Goal: Task Accomplishment & Management: Manage account settings

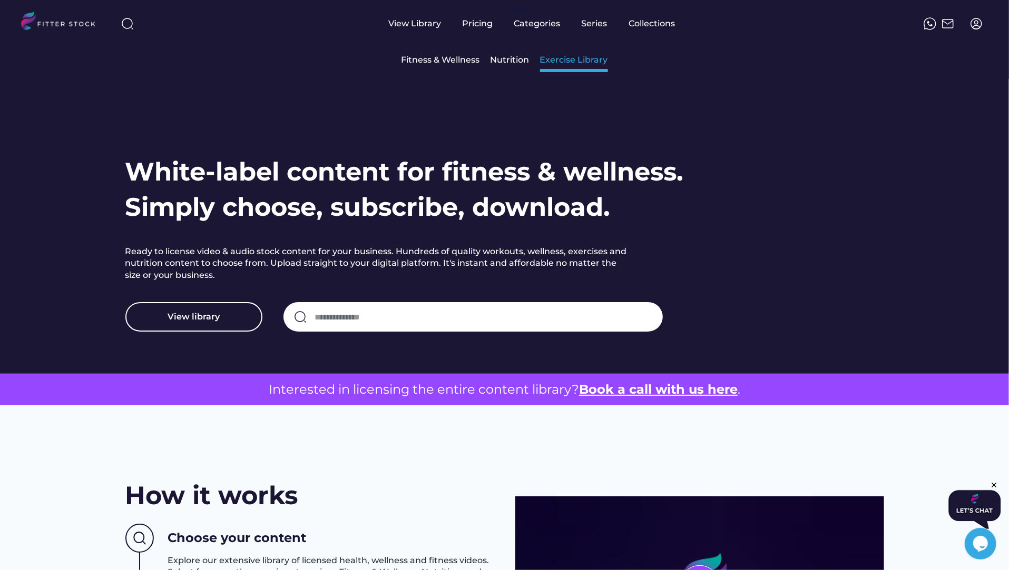
click at [549, 60] on div "Exercise Library" at bounding box center [574, 60] width 68 height 12
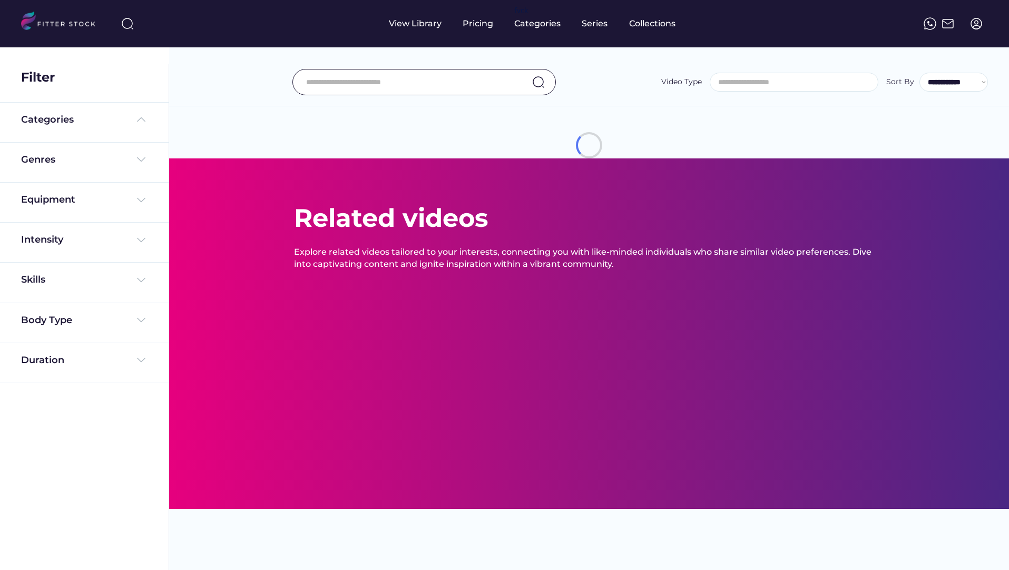
select select
select select "**********"
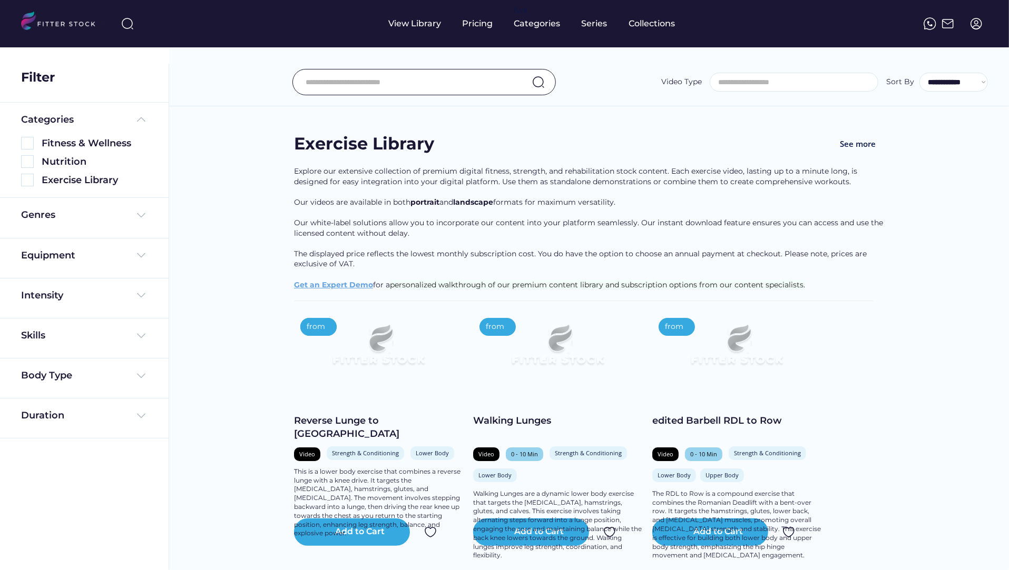
type input "**********"
select select "**********"
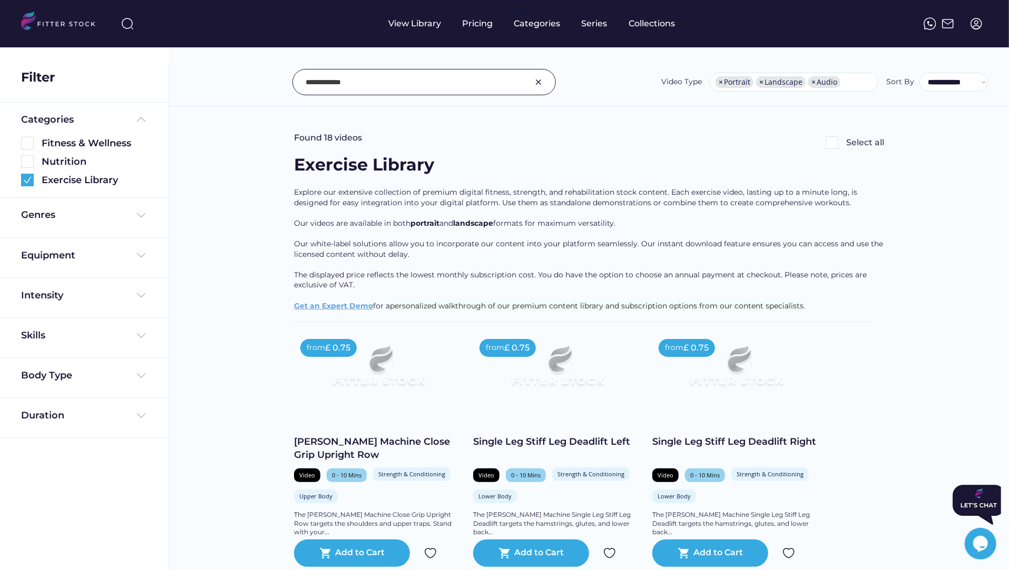
click at [539, 76] on img at bounding box center [538, 82] width 13 height 13
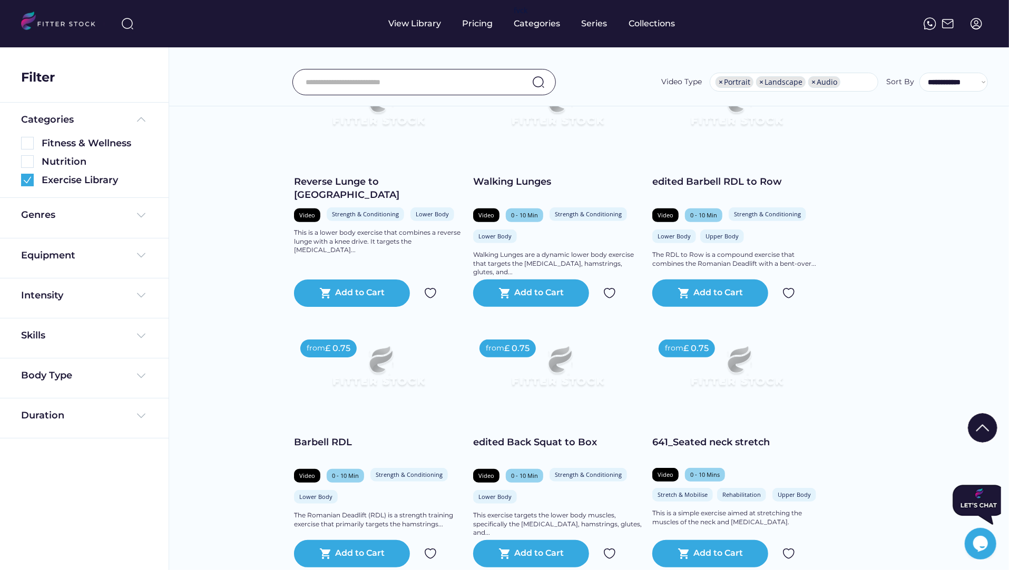
scroll to position [301, 0]
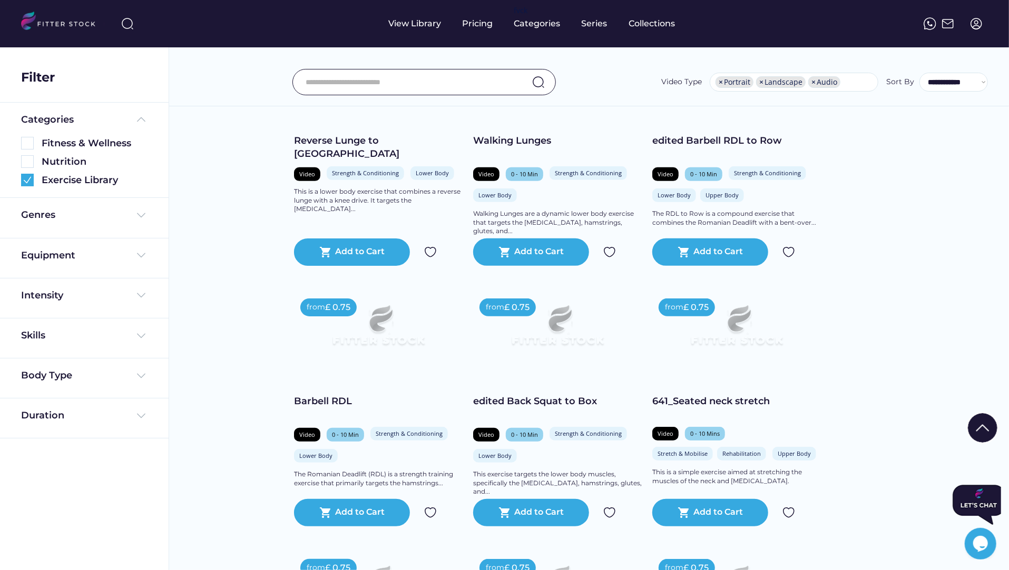
click at [570, 396] on div "edited Back Squat to Box" at bounding box center [557, 401] width 169 height 13
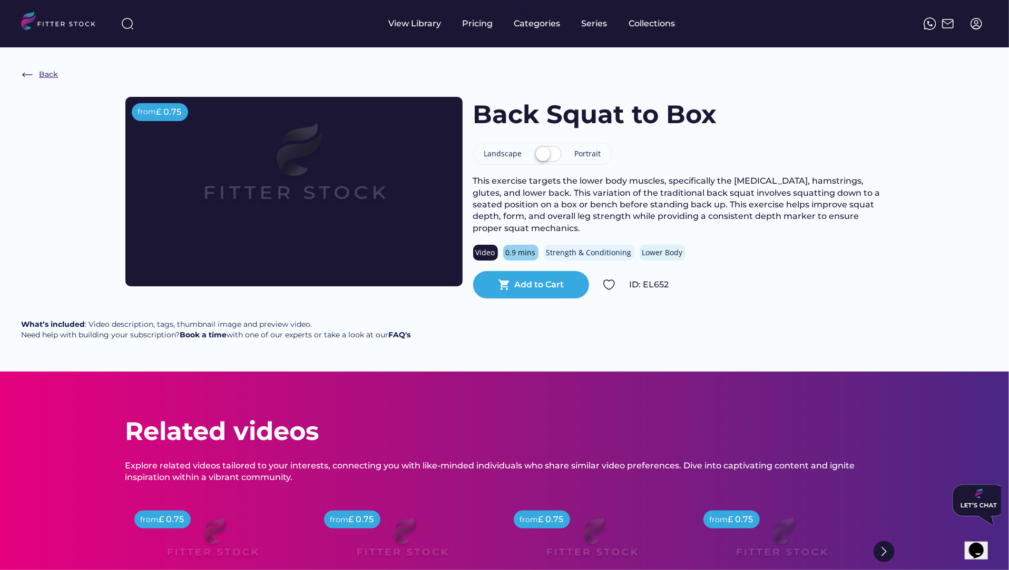
click at [53, 76] on div "Back" at bounding box center [48, 75] width 19 height 11
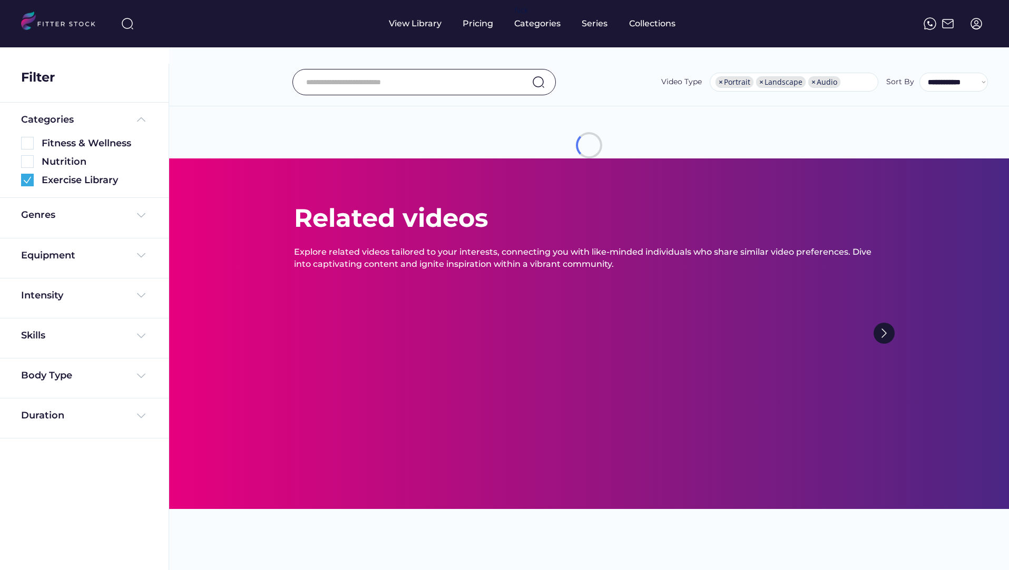
select select "**********"
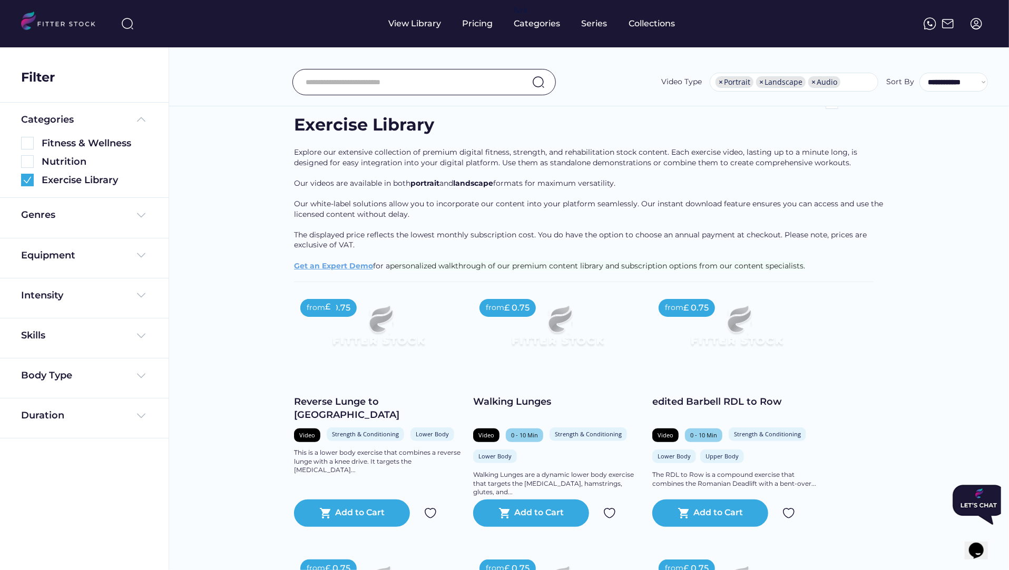
scroll to position [45, 0]
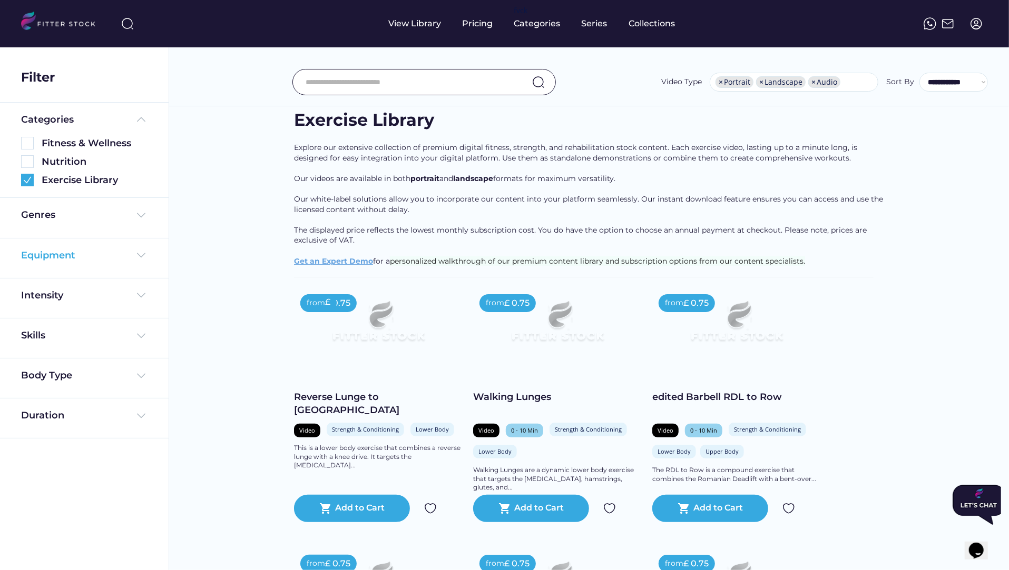
click at [86, 256] on div "Equipment" at bounding box center [84, 255] width 126 height 13
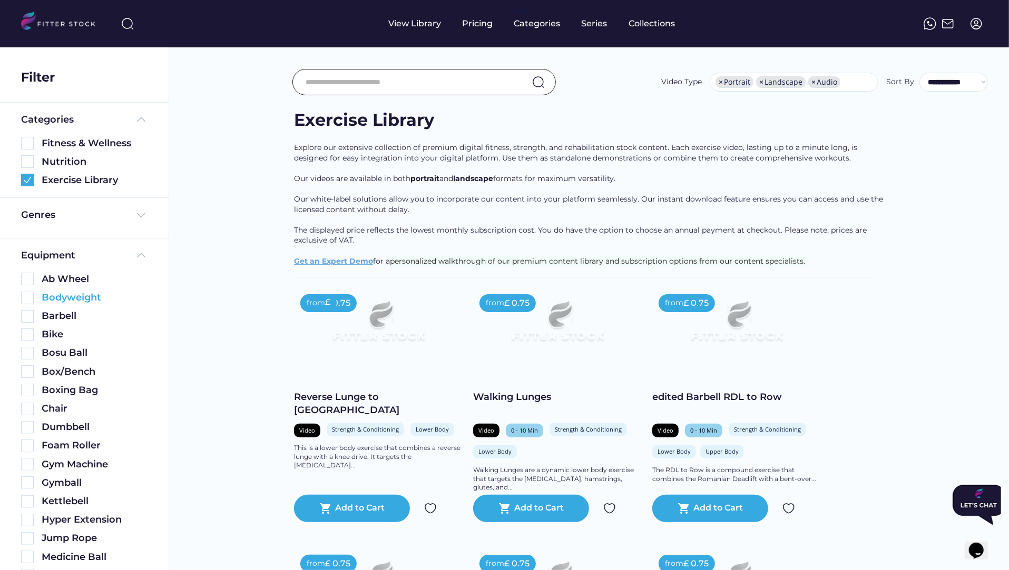
click at [27, 294] on img at bounding box center [27, 298] width 13 height 13
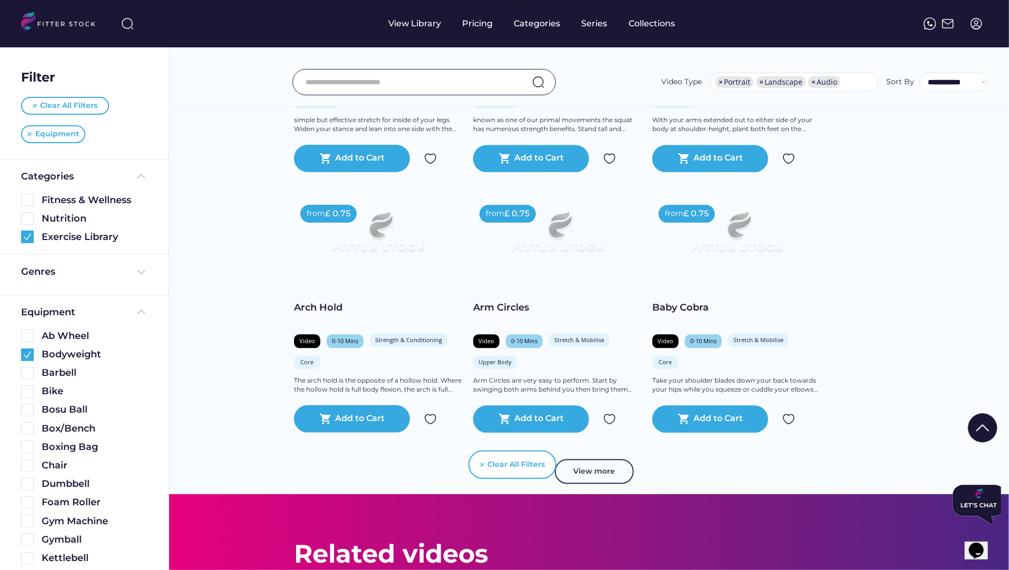
scroll to position [1900, 0]
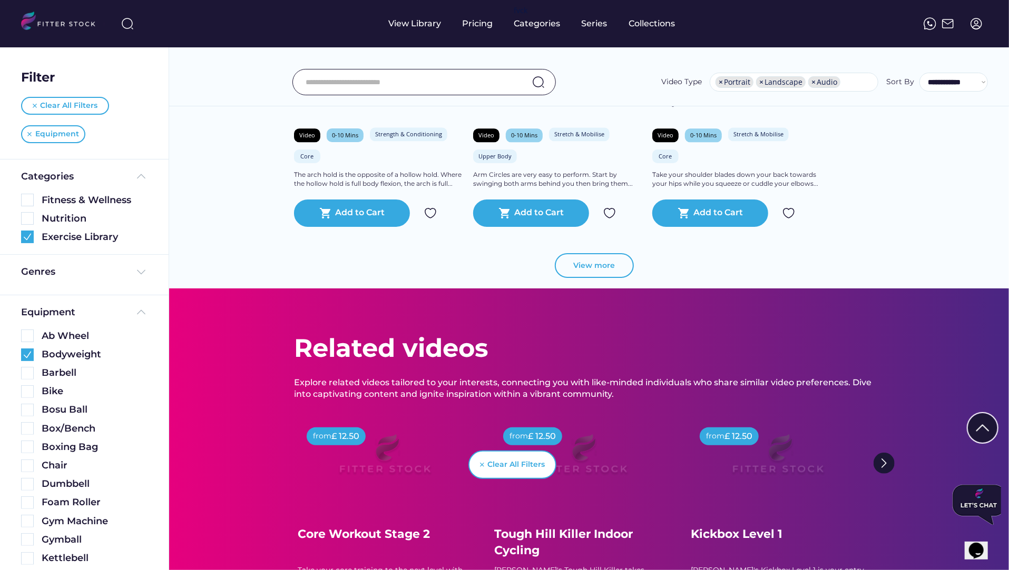
click at [590, 264] on button "View more" at bounding box center [594, 265] width 79 height 25
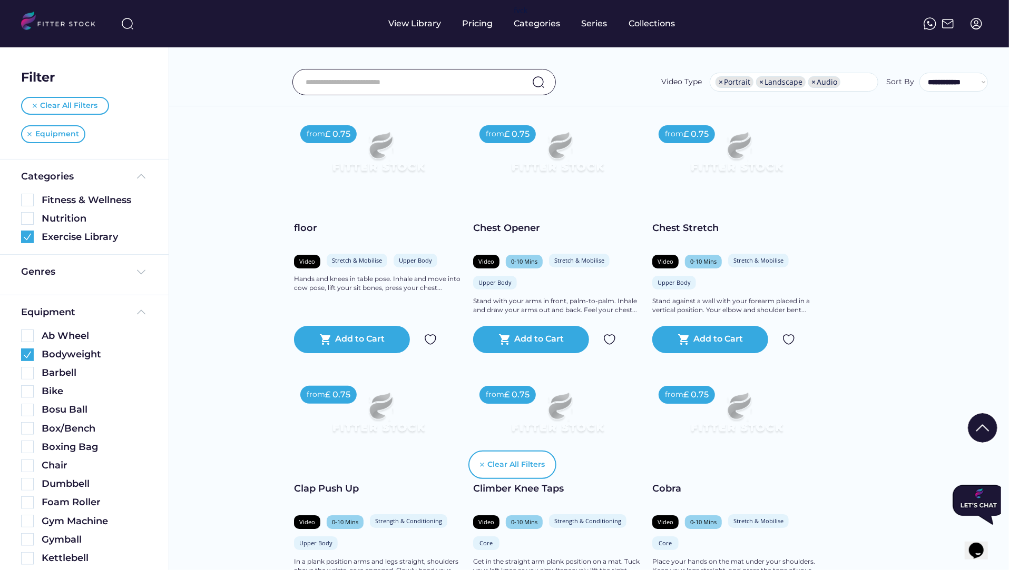
scroll to position [2838, 0]
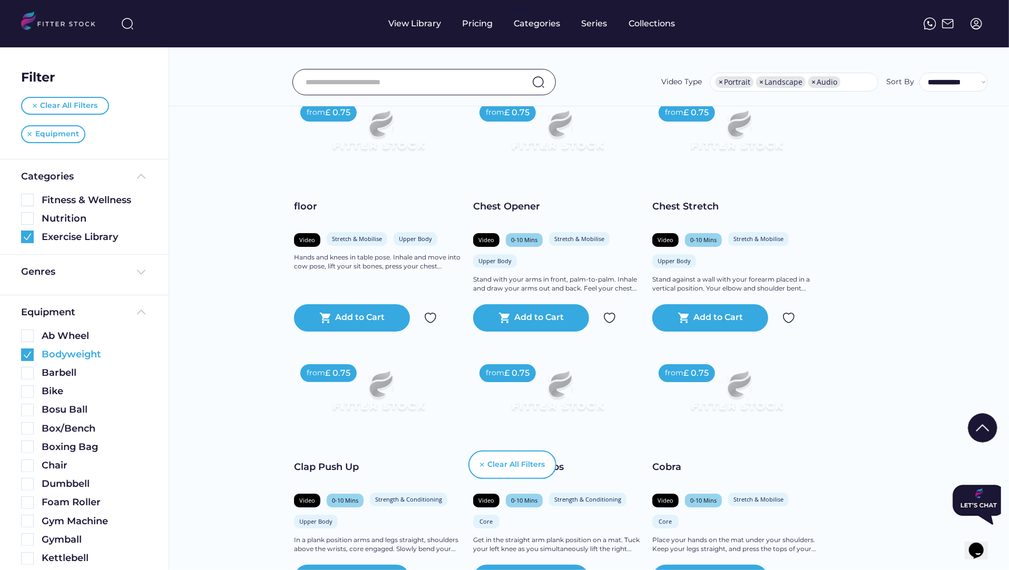
click at [28, 355] on img at bounding box center [27, 355] width 13 height 13
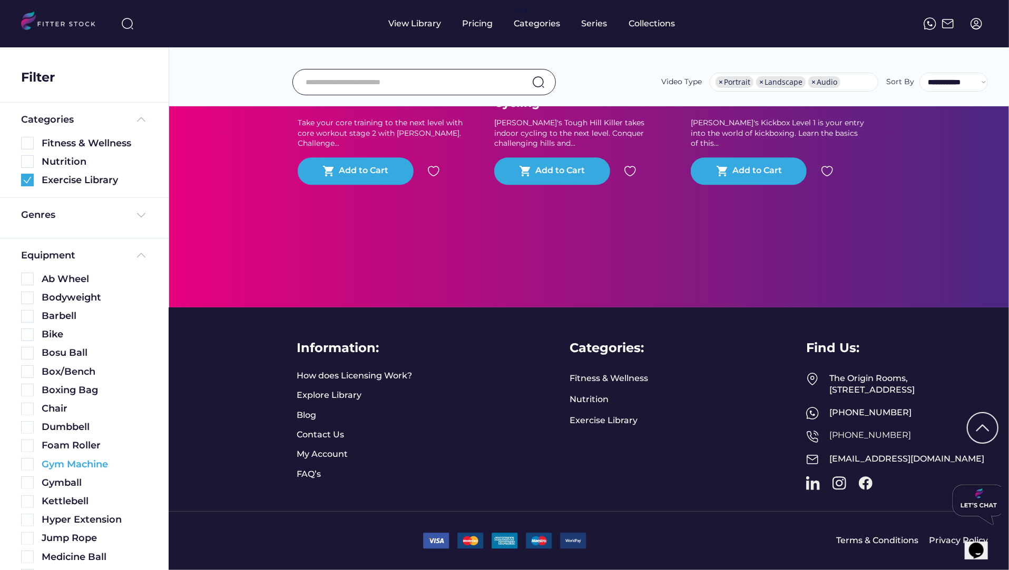
click at [28, 466] on img at bounding box center [27, 464] width 13 height 13
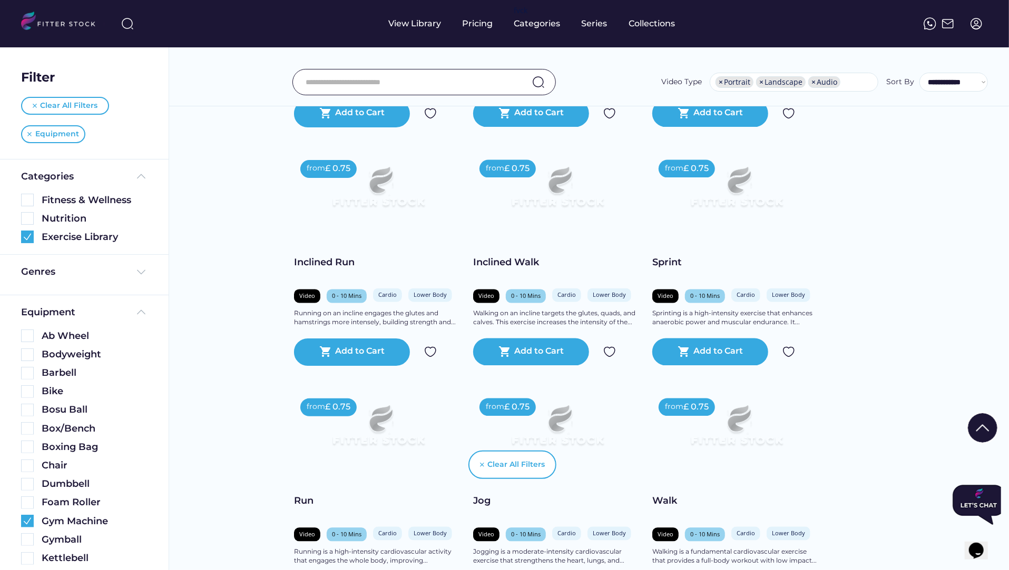
scroll to position [1483, 0]
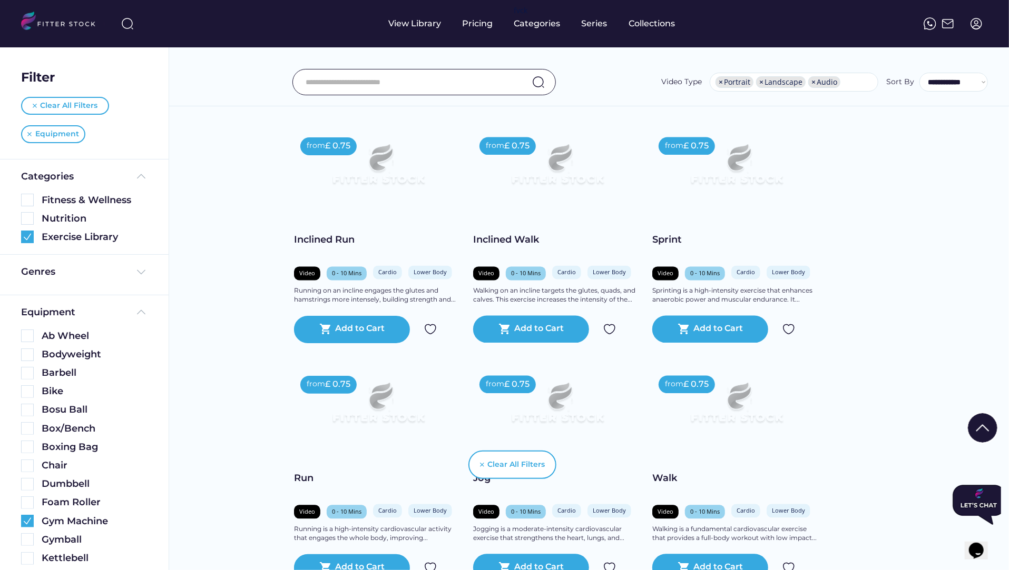
click at [506, 244] on div "Inclined Walk" at bounding box center [557, 240] width 169 height 13
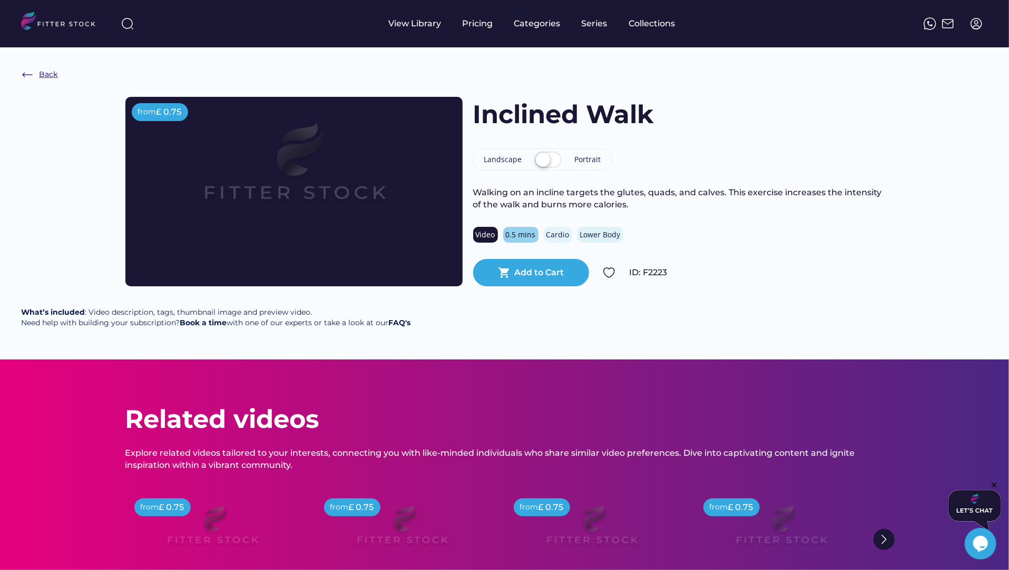
click at [50, 74] on div "Back" at bounding box center [48, 75] width 19 height 11
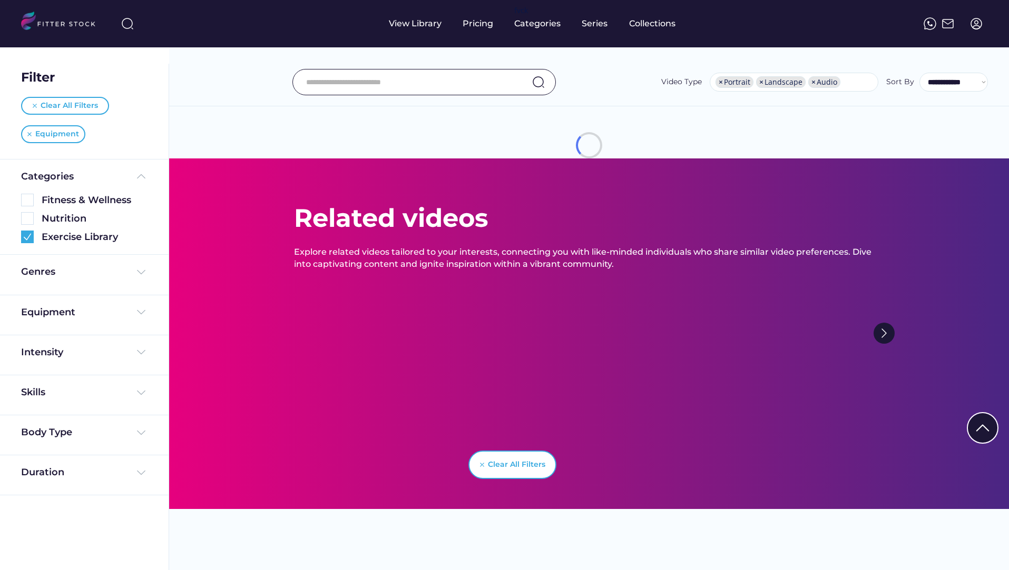
select select "**********"
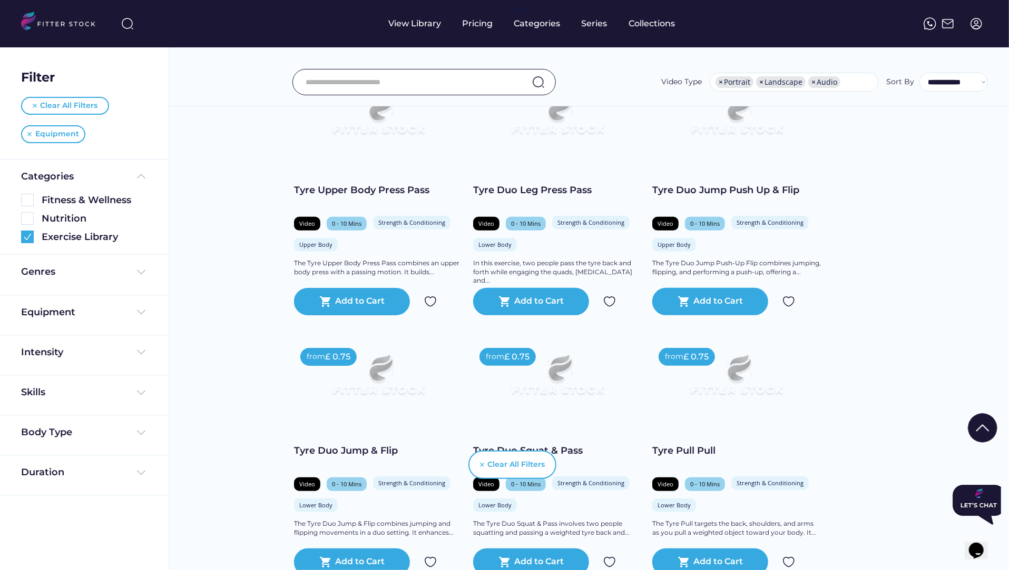
scroll to position [219, 0]
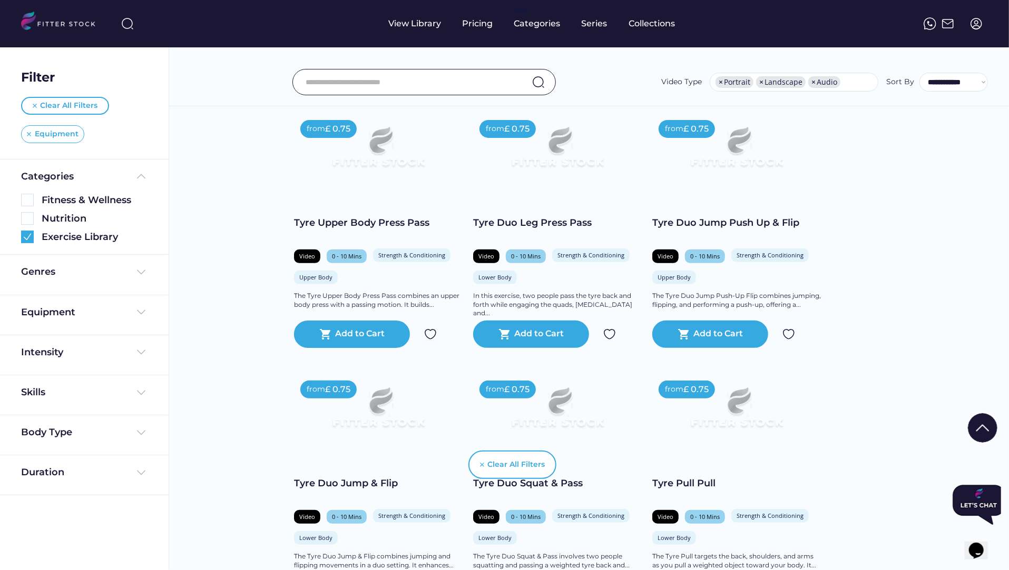
click at [29, 134] on img at bounding box center [29, 134] width 4 height 4
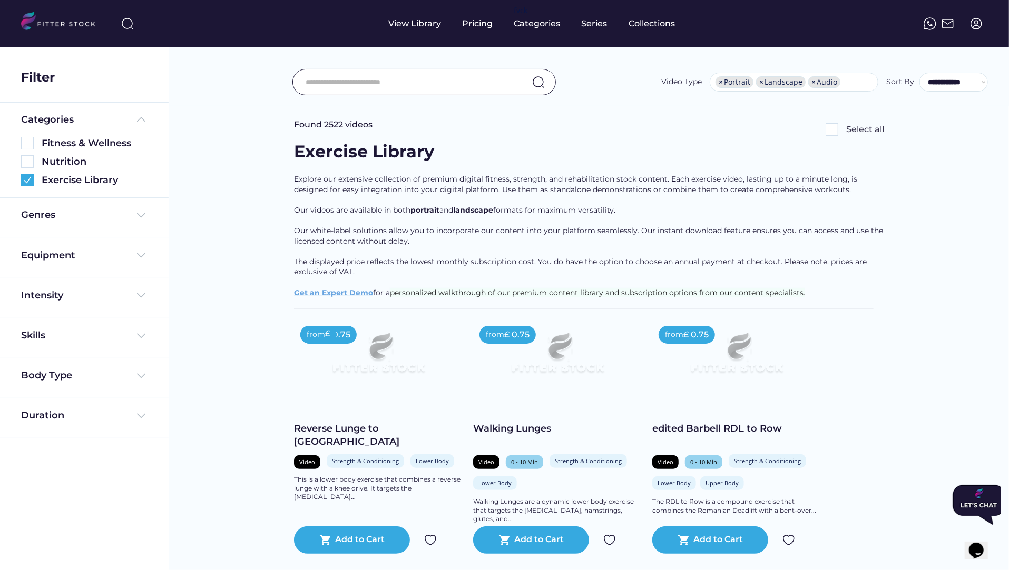
scroll to position [19, 0]
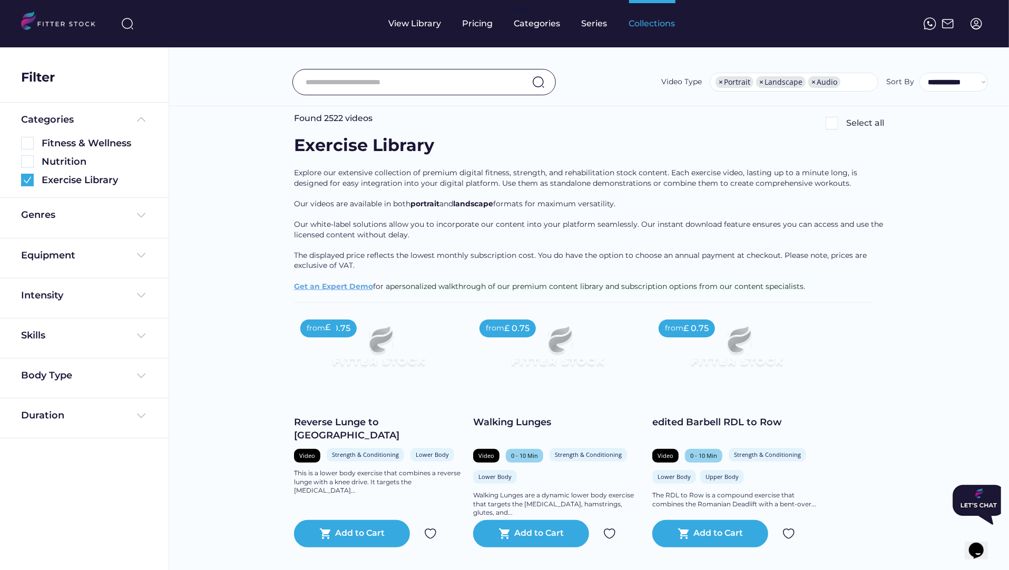
click at [649, 24] on div "Collections" at bounding box center [652, 24] width 46 height 12
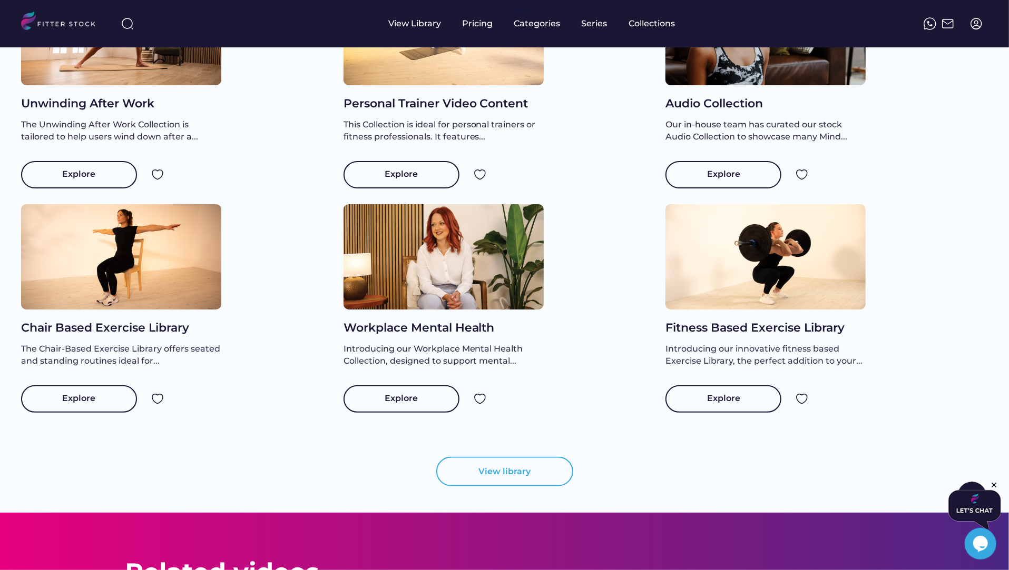
scroll to position [889, 0]
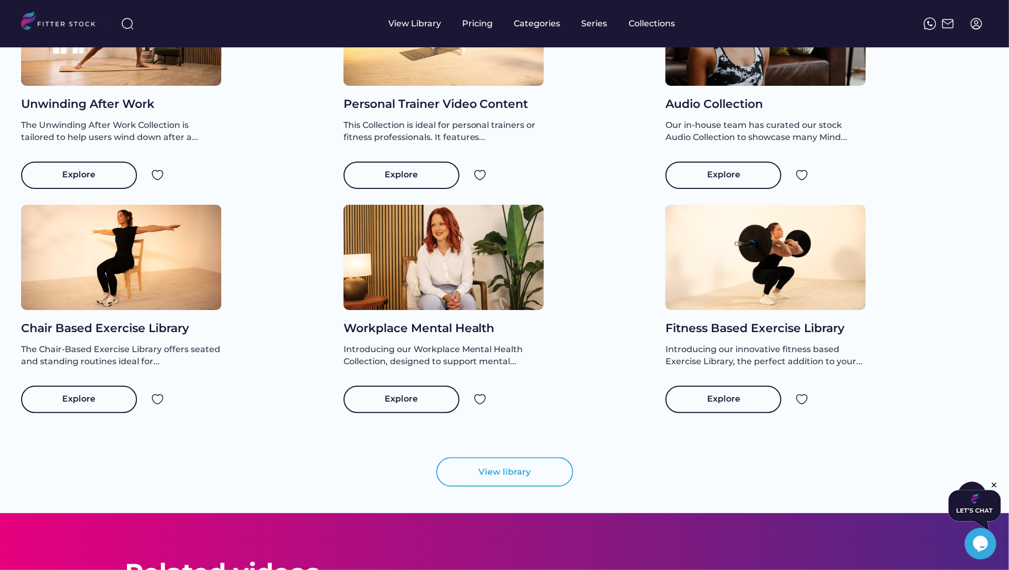
click at [95, 337] on div "Chair Based Exercise Library" at bounding box center [121, 329] width 200 height 16
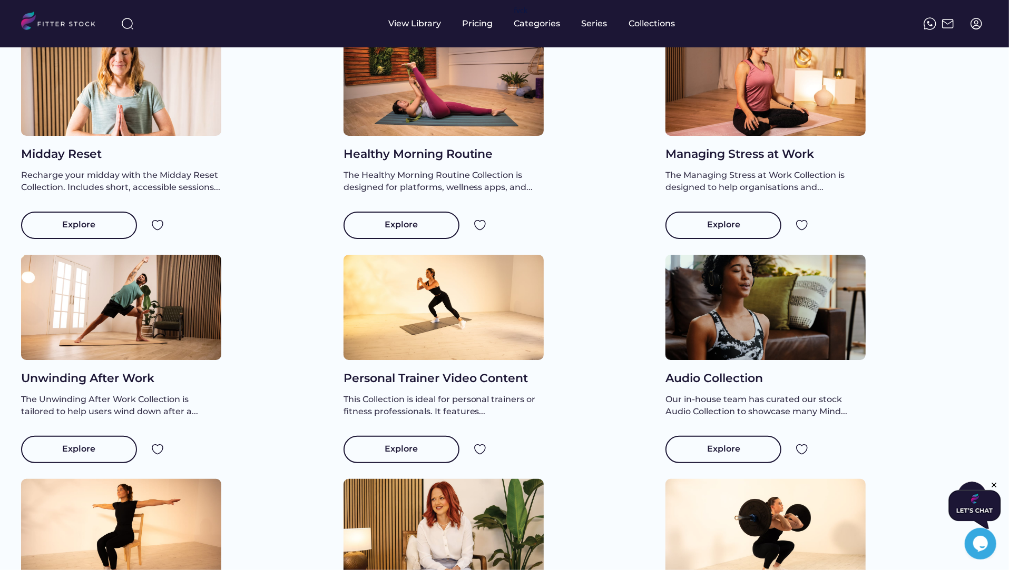
scroll to position [147, 0]
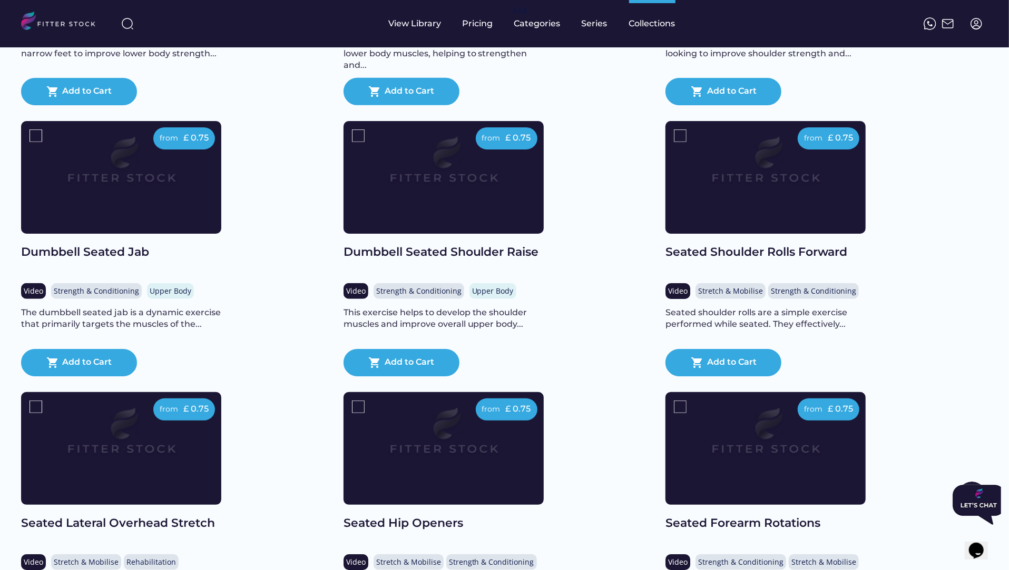
scroll to position [360, 0]
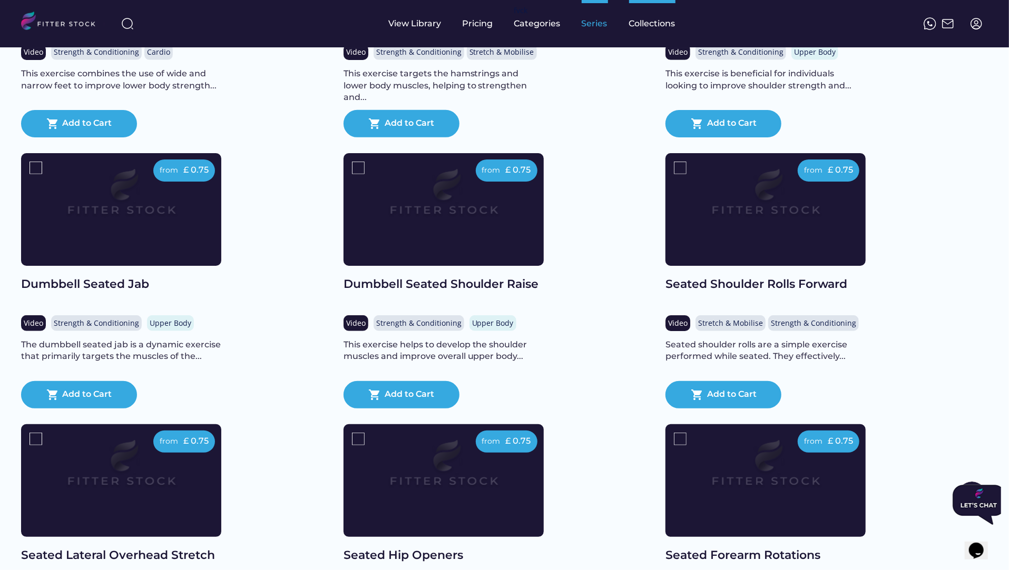
click at [584, 36] on div "Series" at bounding box center [594, 23] width 26 height 47
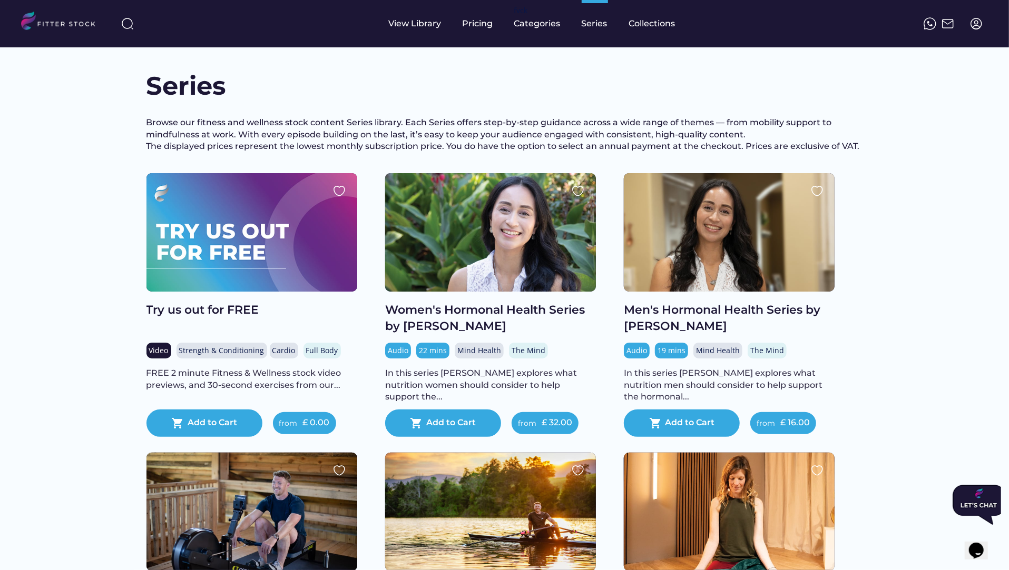
click at [192, 319] on div "Try us out for FREE" at bounding box center [251, 310] width 211 height 16
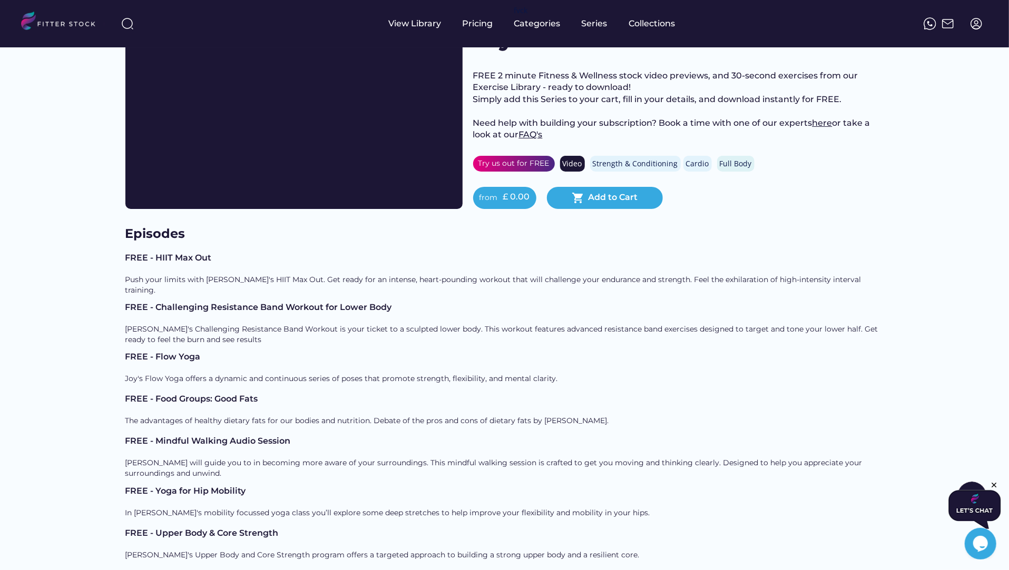
scroll to position [81, 0]
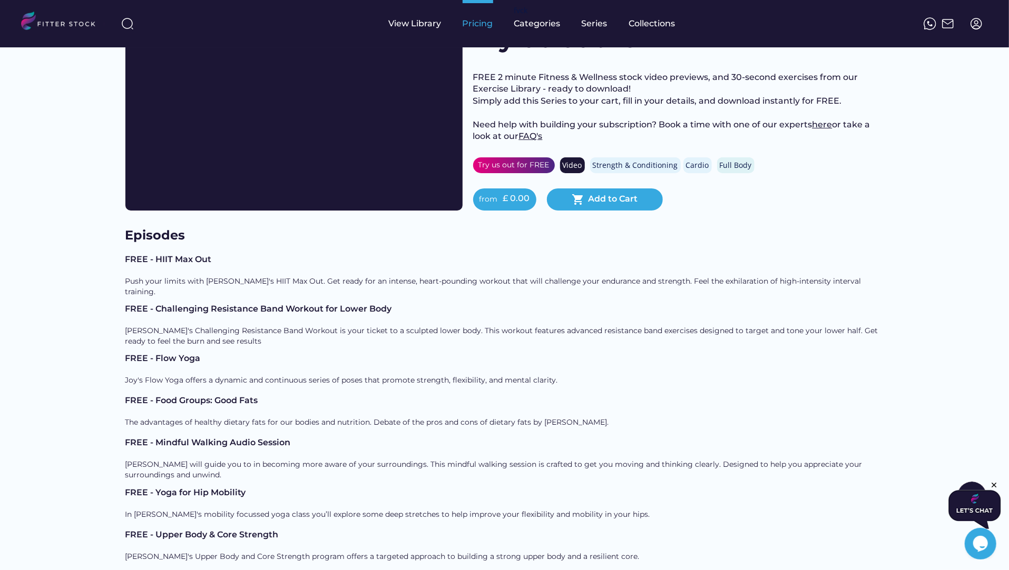
click at [483, 28] on div "Pricing" at bounding box center [477, 24] width 31 height 12
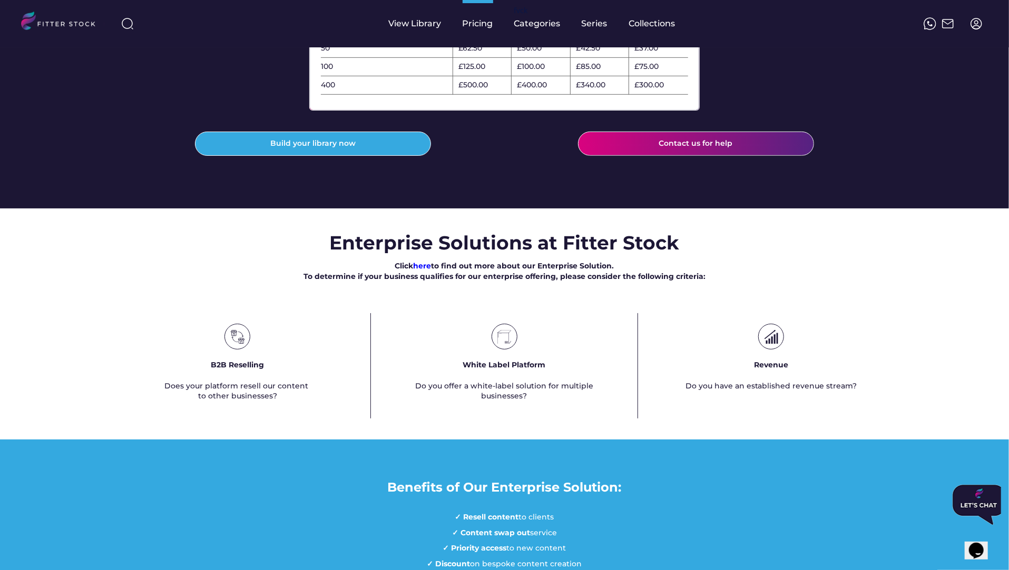
scroll to position [441, 0]
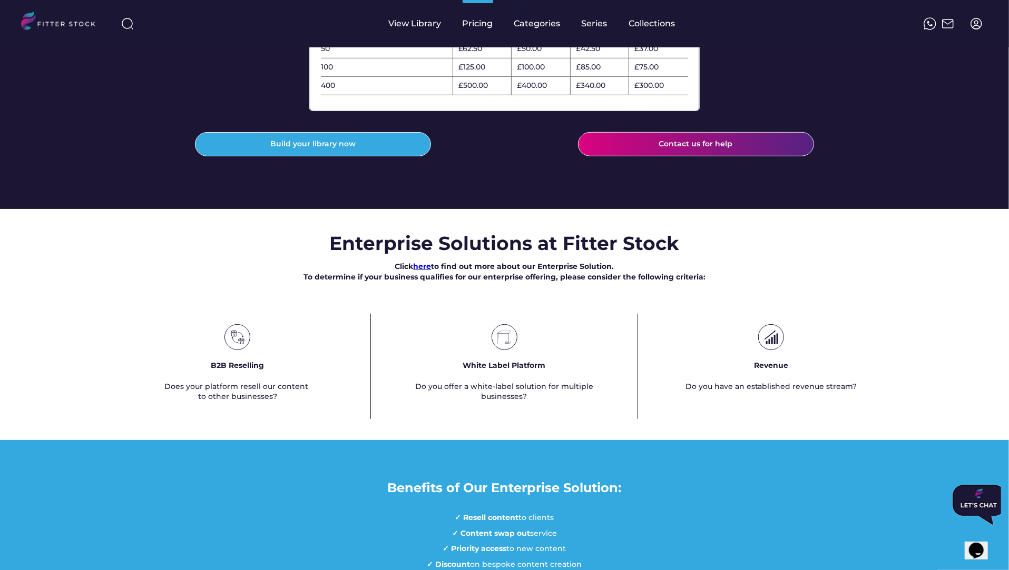
click at [417, 271] on font "here" at bounding box center [422, 266] width 18 height 9
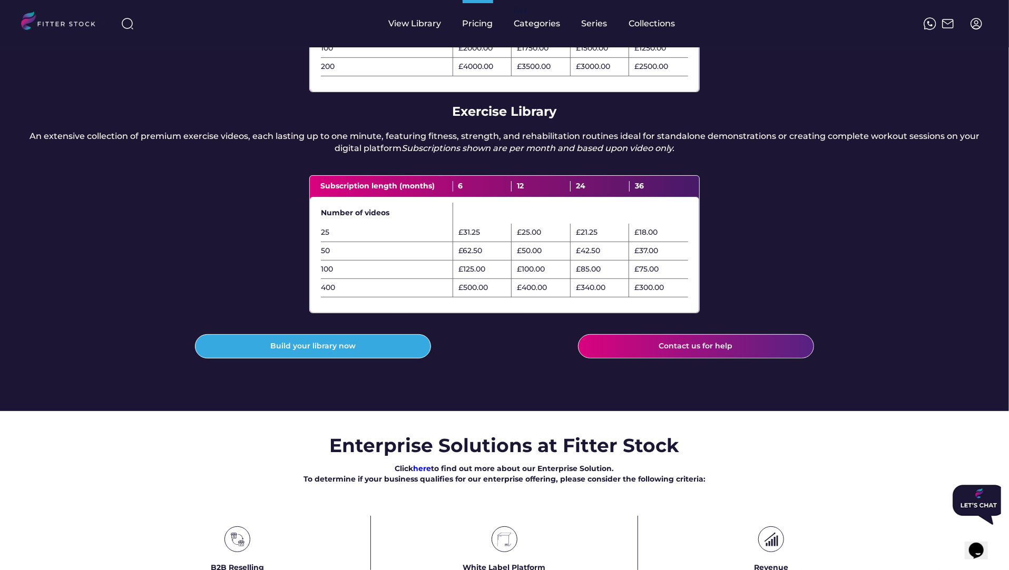
scroll to position [300, 0]
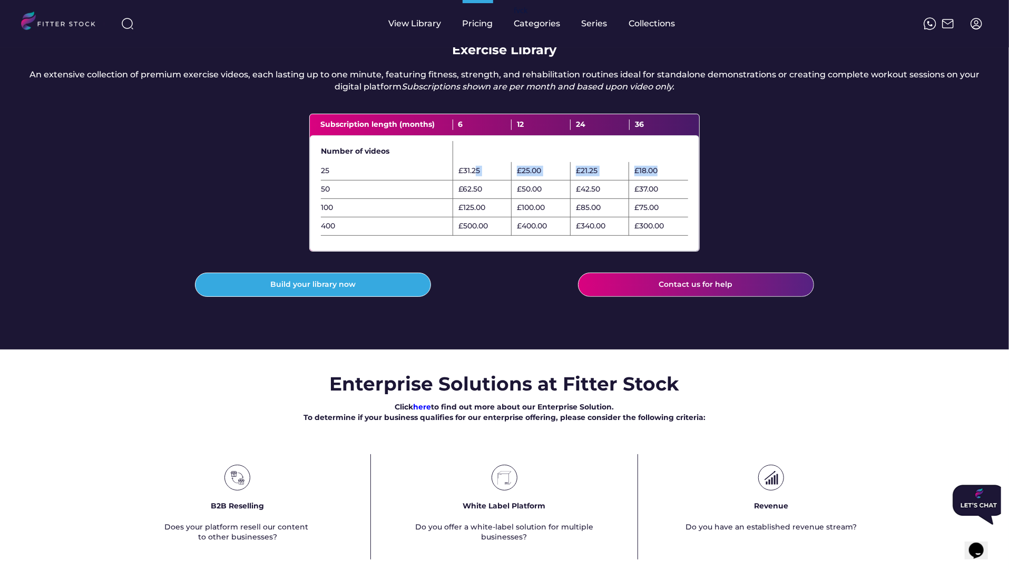
drag, startPoint x: 477, startPoint y: 194, endPoint x: 658, endPoint y: 191, distance: 181.2
click at [658, 181] on div "25 £31.25 £25.00 £21.25 £18.00" at bounding box center [504, 171] width 367 height 18
click at [482, 199] on div "£62.50" at bounding box center [482, 190] width 59 height 18
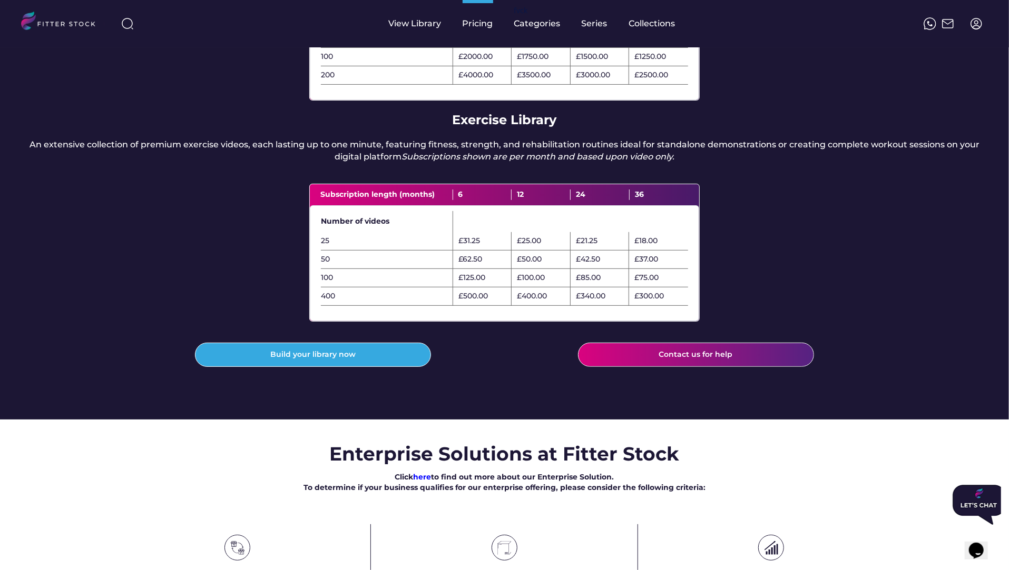
scroll to position [223, 0]
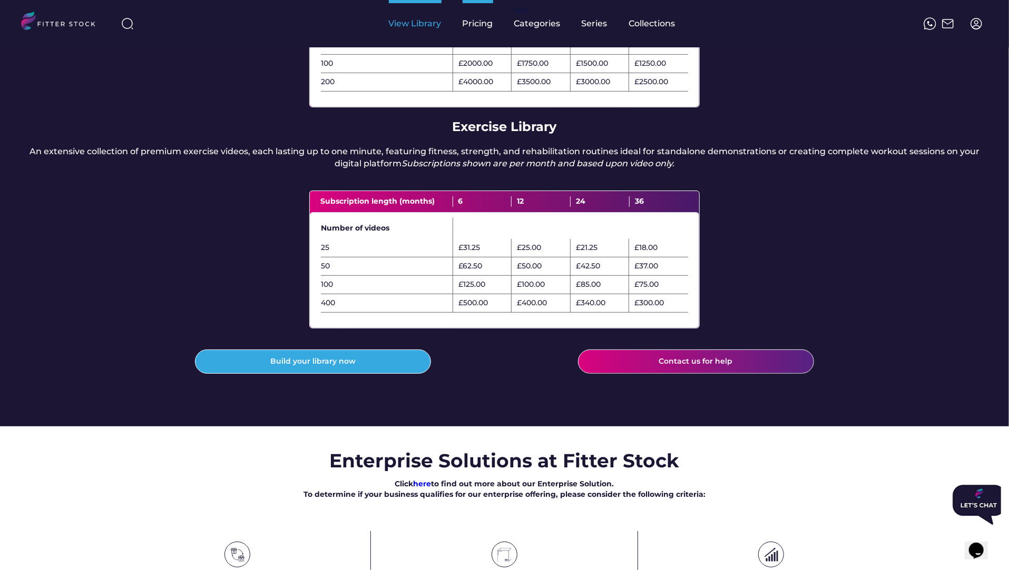
click at [403, 26] on div "View Library" at bounding box center [415, 24] width 53 height 12
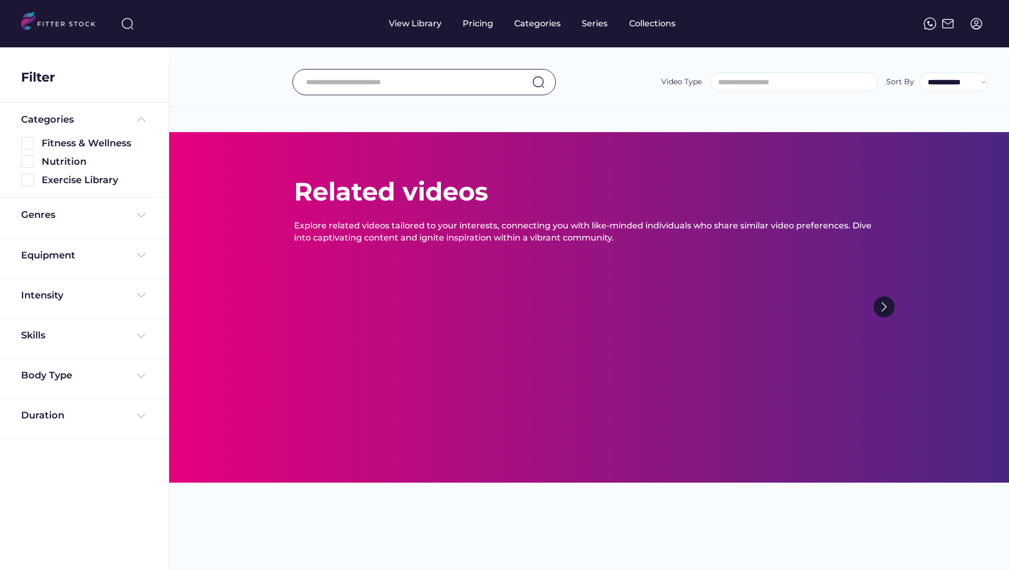
select select
select select "**********"
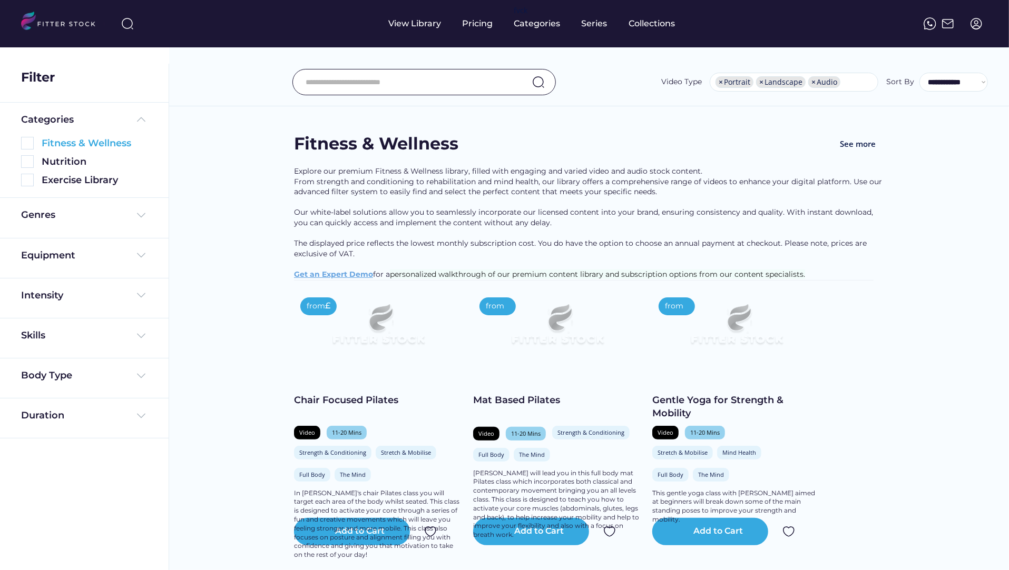
click at [24, 140] on img at bounding box center [27, 143] width 13 height 13
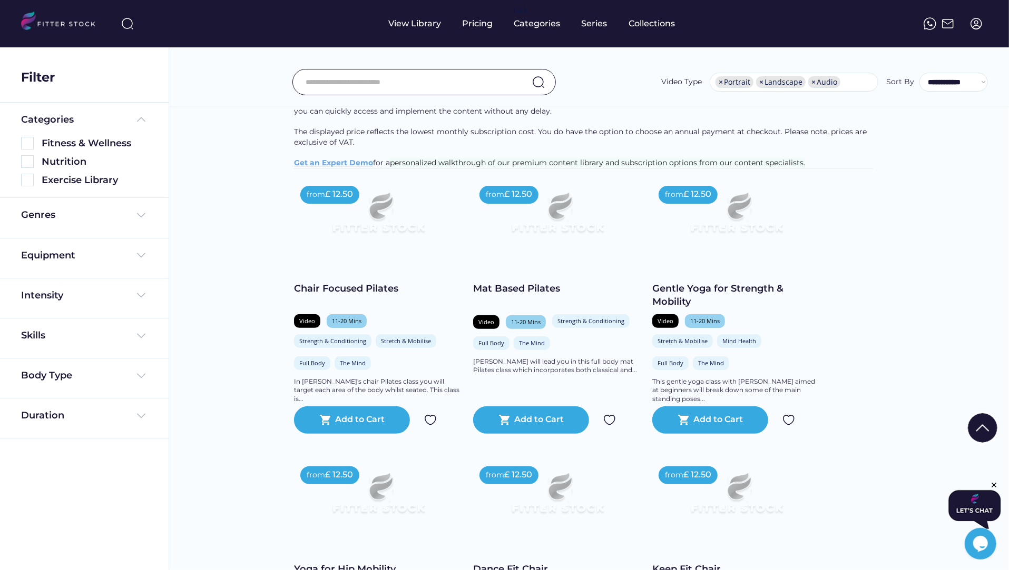
scroll to position [116, 0]
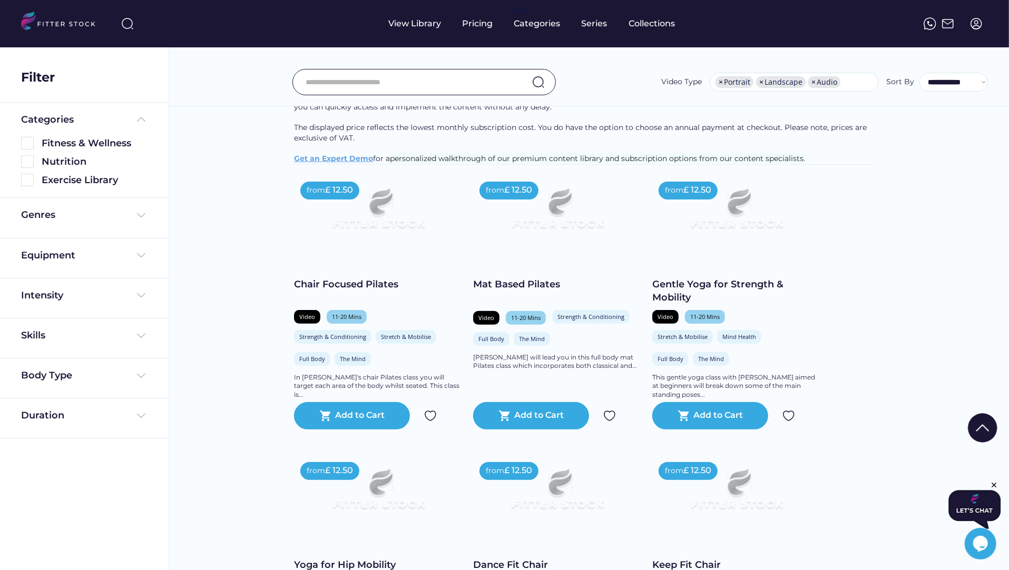
click at [318, 291] on div "Chair Focused Pilates" at bounding box center [378, 284] width 169 height 13
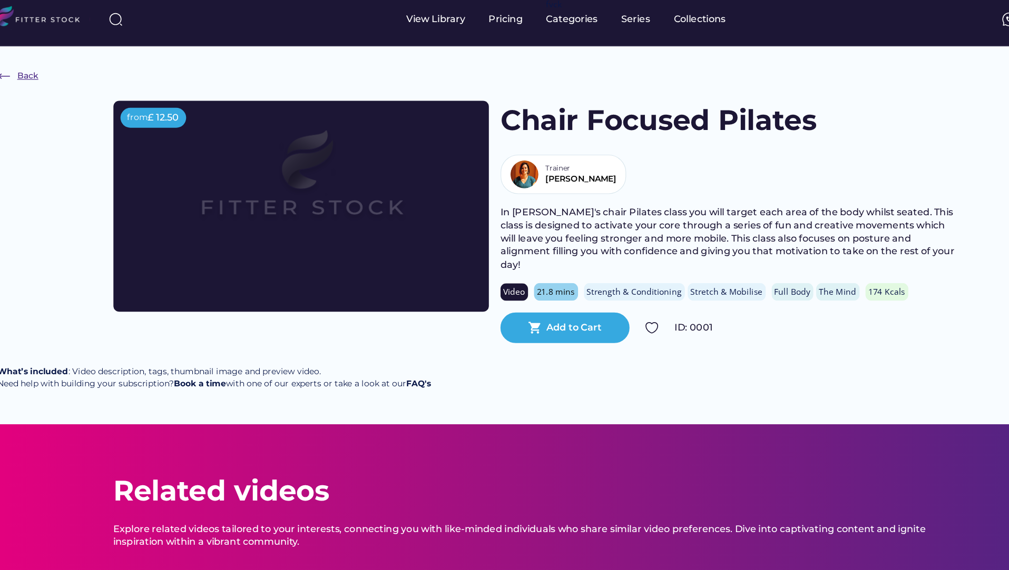
click at [54, 73] on div "Back" at bounding box center [48, 75] width 19 height 11
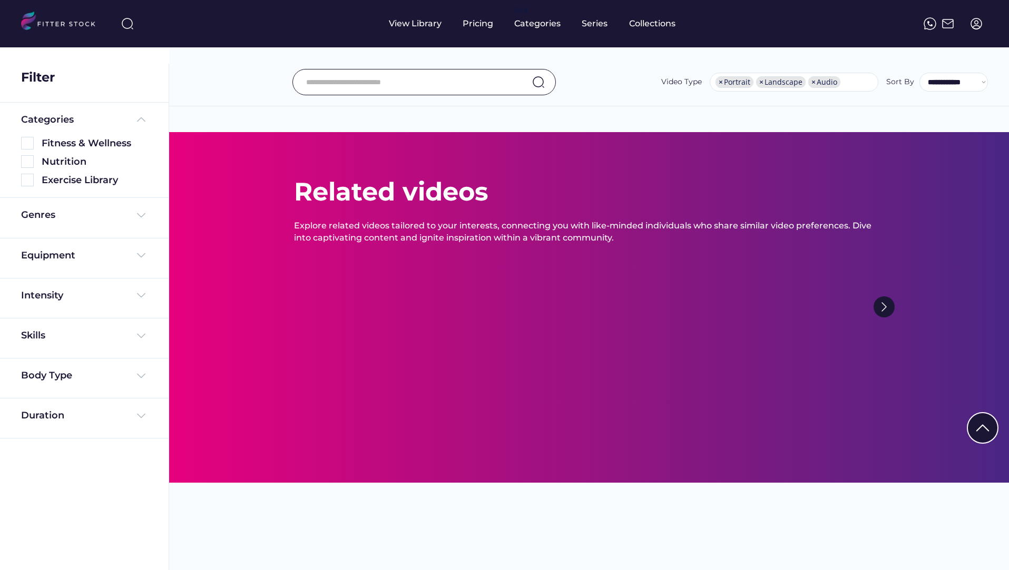
select select "**********"
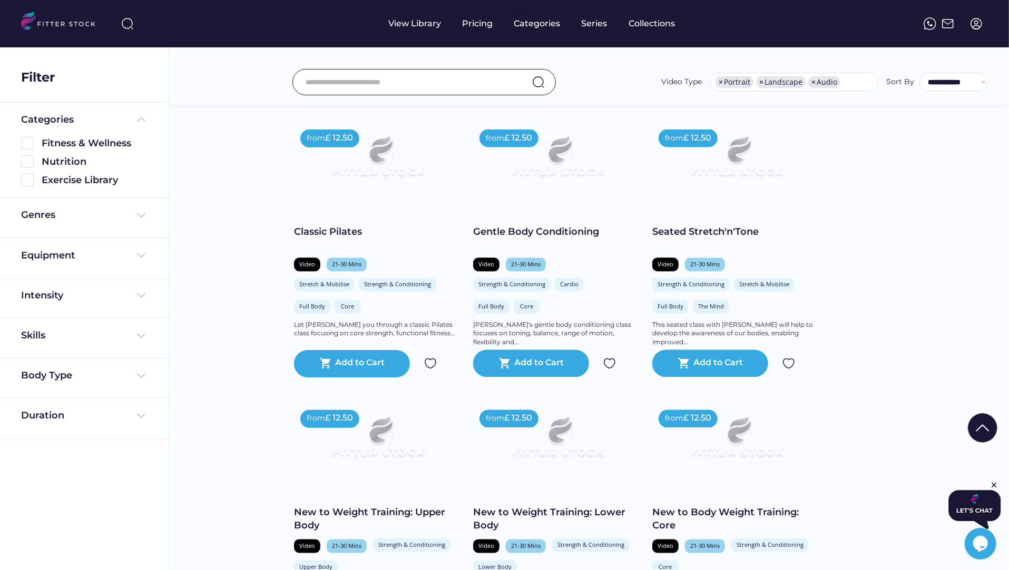
scroll to position [1303, 0]
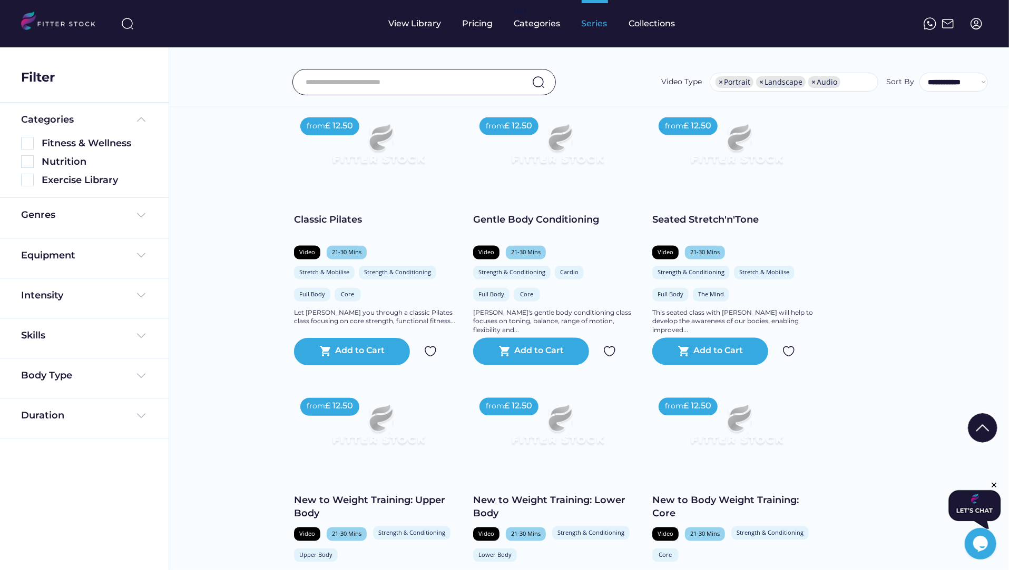
click at [591, 24] on div "Series" at bounding box center [594, 24] width 26 height 12
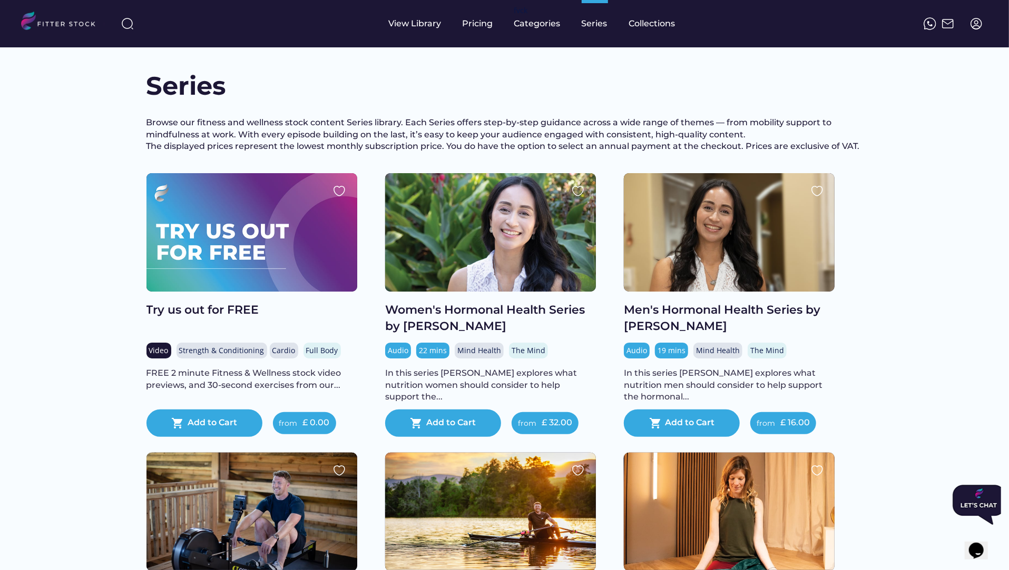
click at [208, 319] on div "Try us out for FREE" at bounding box center [251, 310] width 211 height 16
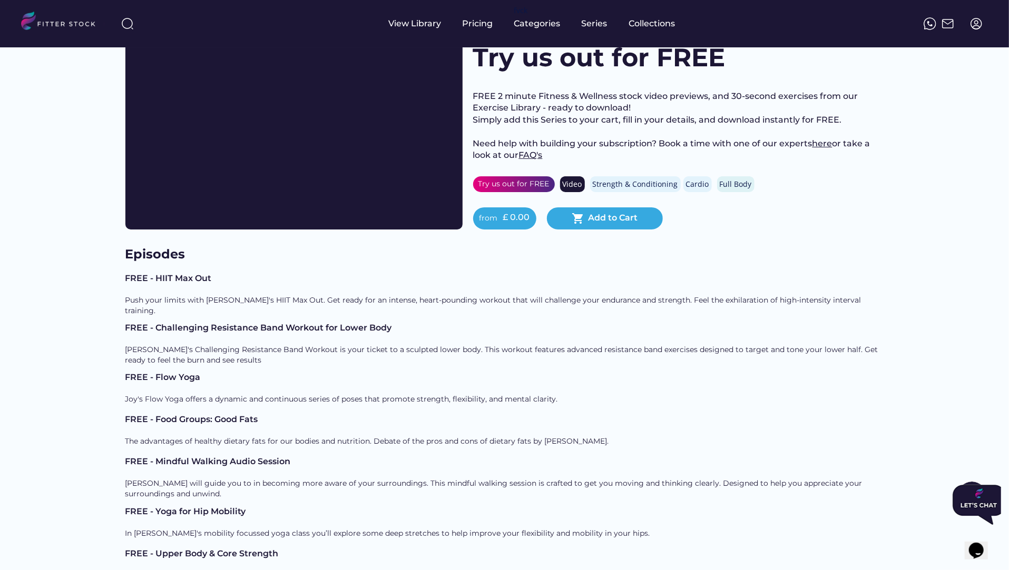
scroll to position [50, 0]
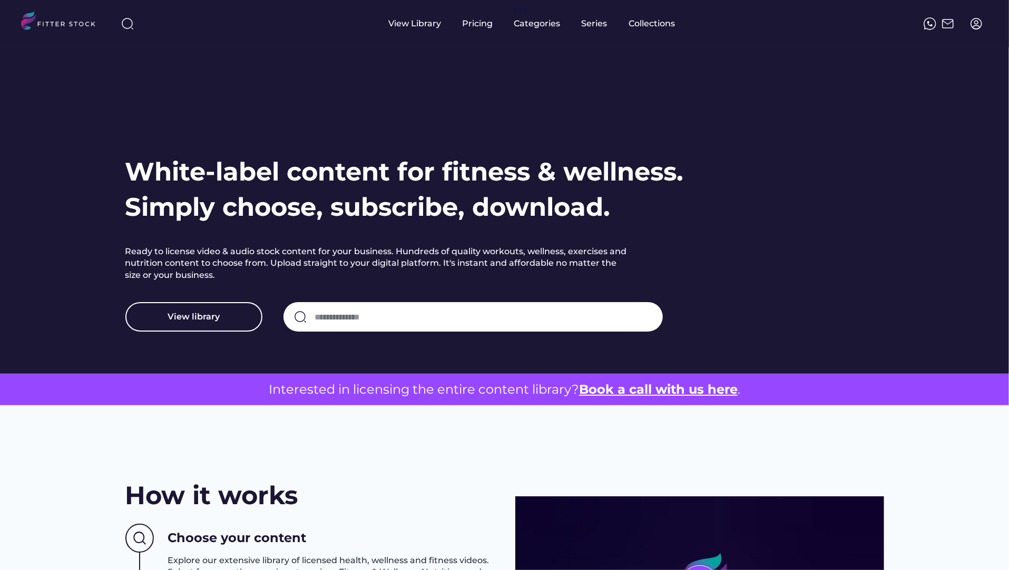
click at [982, 23] on img at bounding box center [976, 23] width 13 height 13
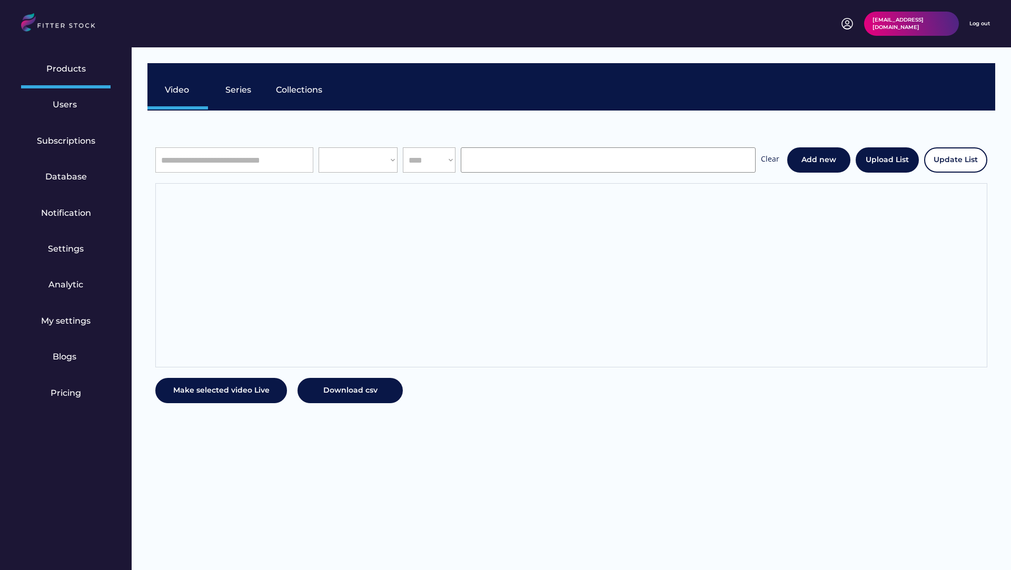
select select "**********"
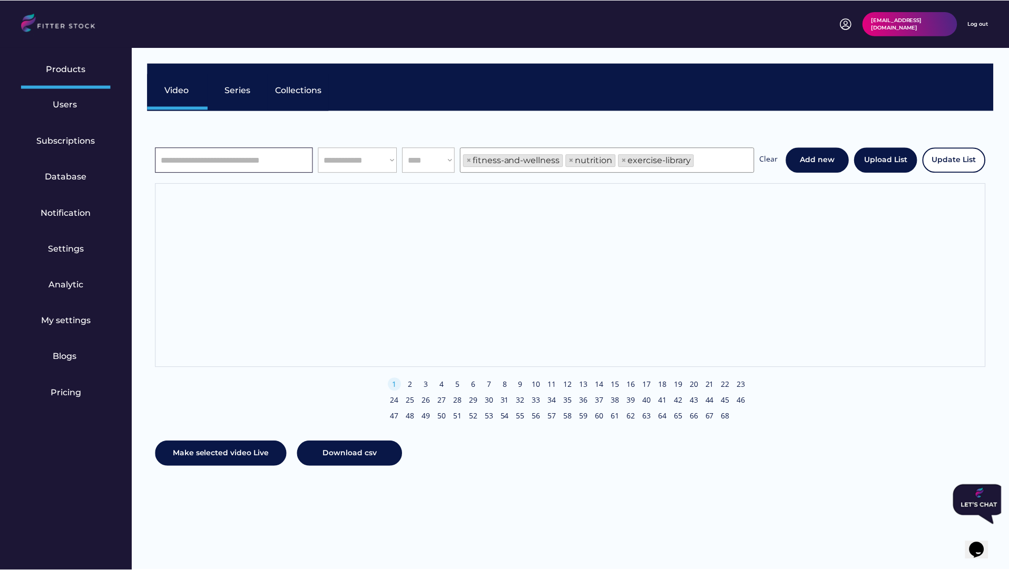
scroll to position [18, 0]
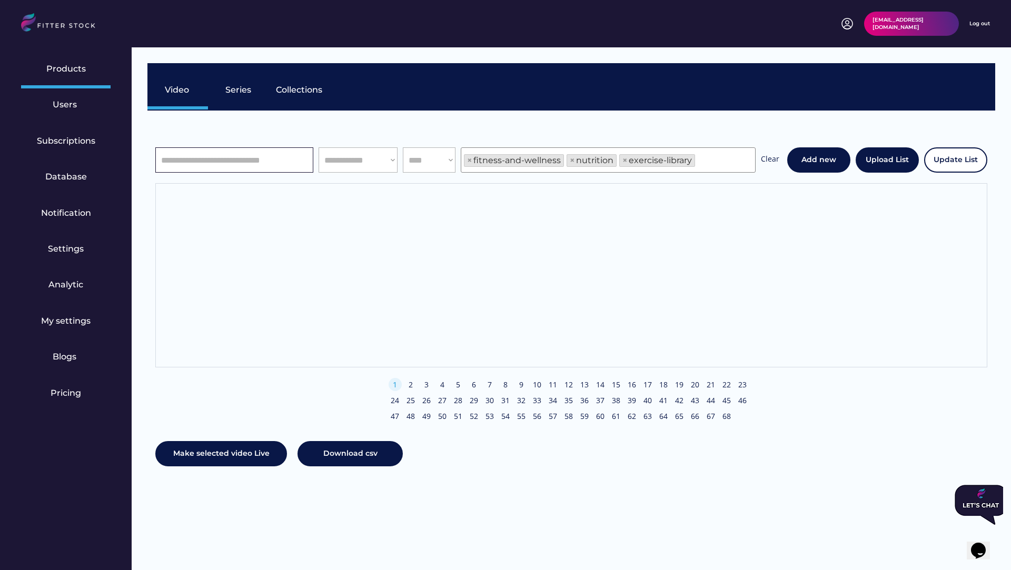
click at [82, 118] on div "Users" at bounding box center [66, 106] width 90 height 36
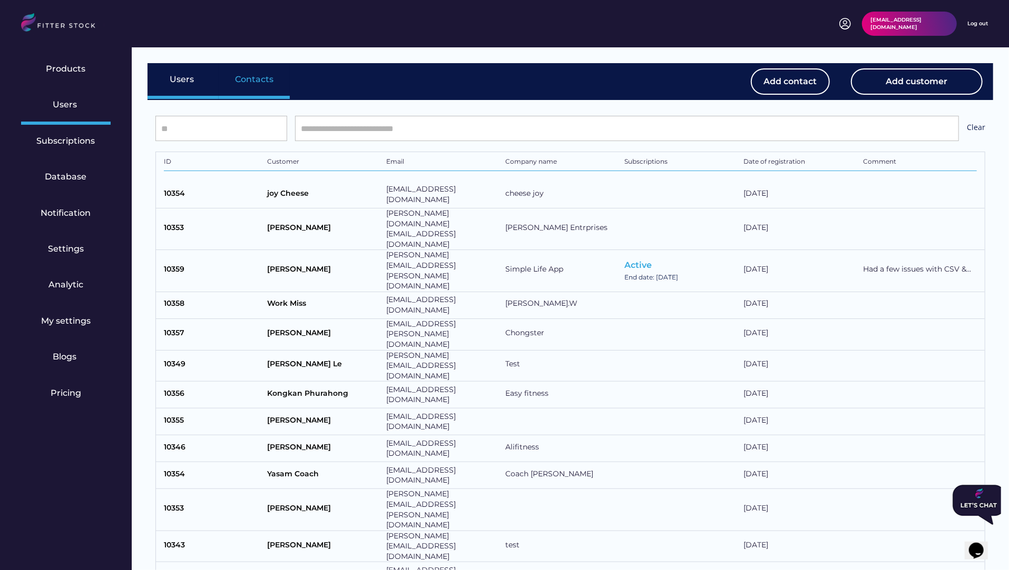
click at [258, 88] on div "Contacts" at bounding box center [254, 81] width 71 height 37
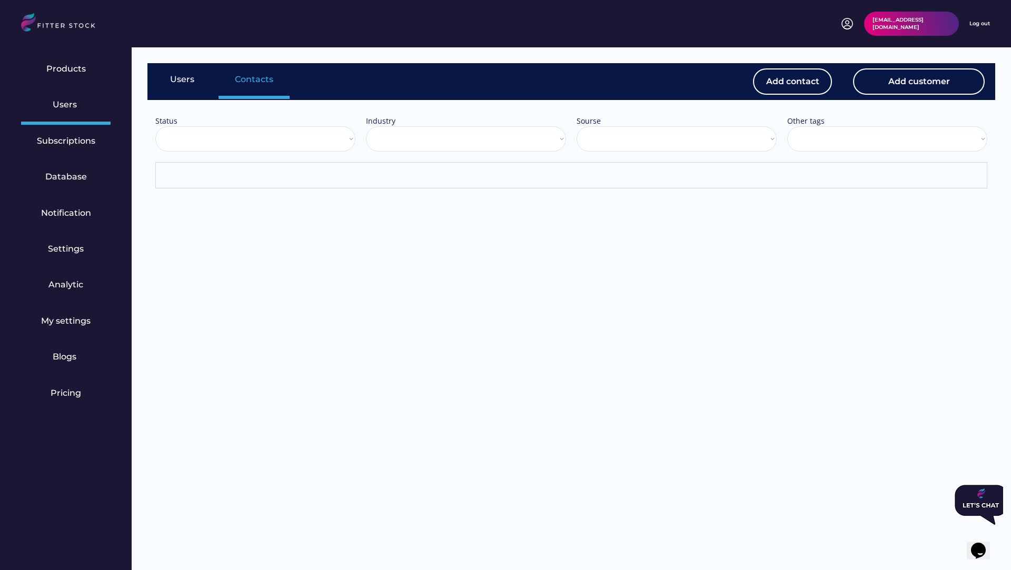
select select "**********"
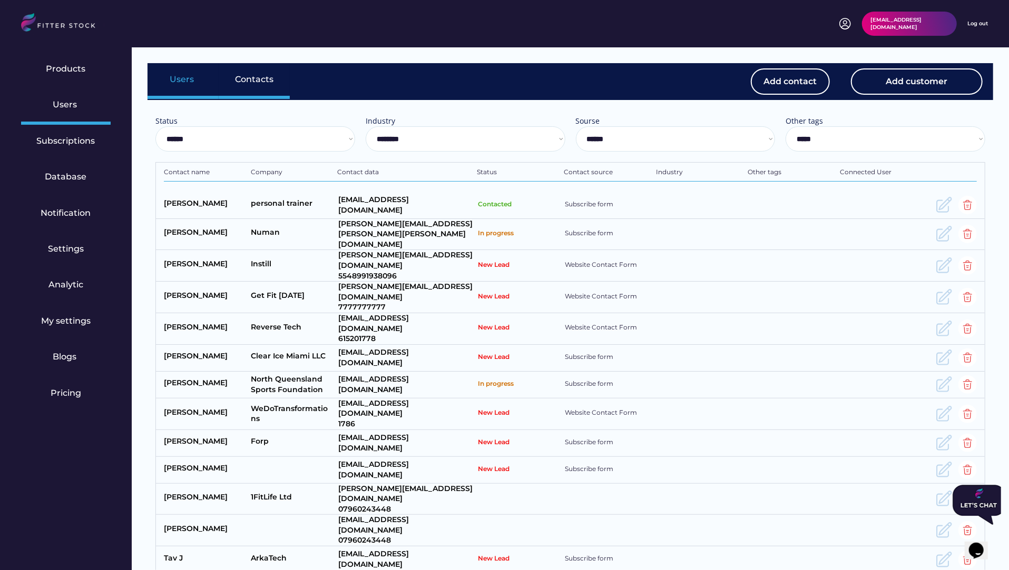
click at [188, 72] on div "Users" at bounding box center [182, 81] width 71 height 37
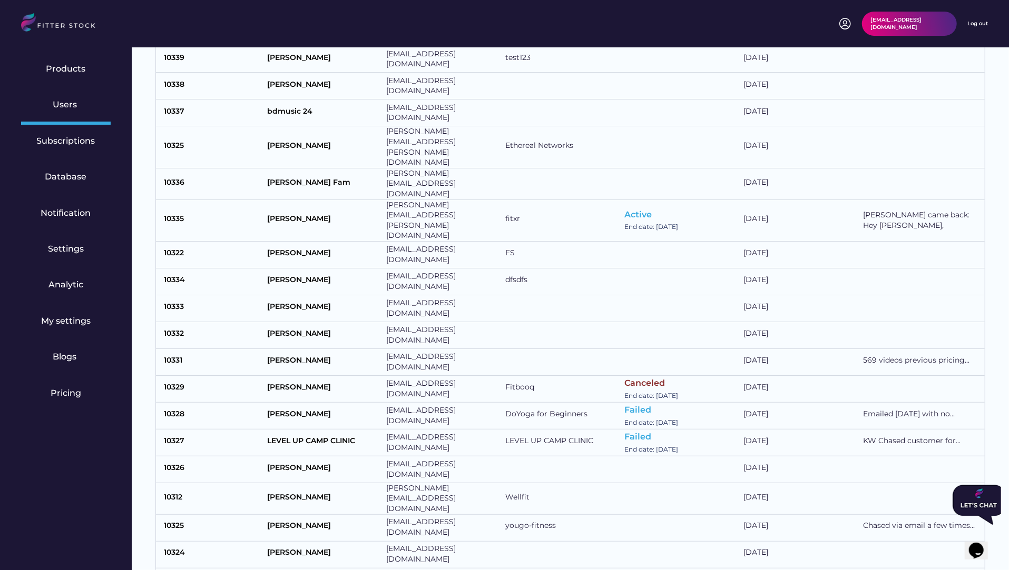
scroll to position [1020, 0]
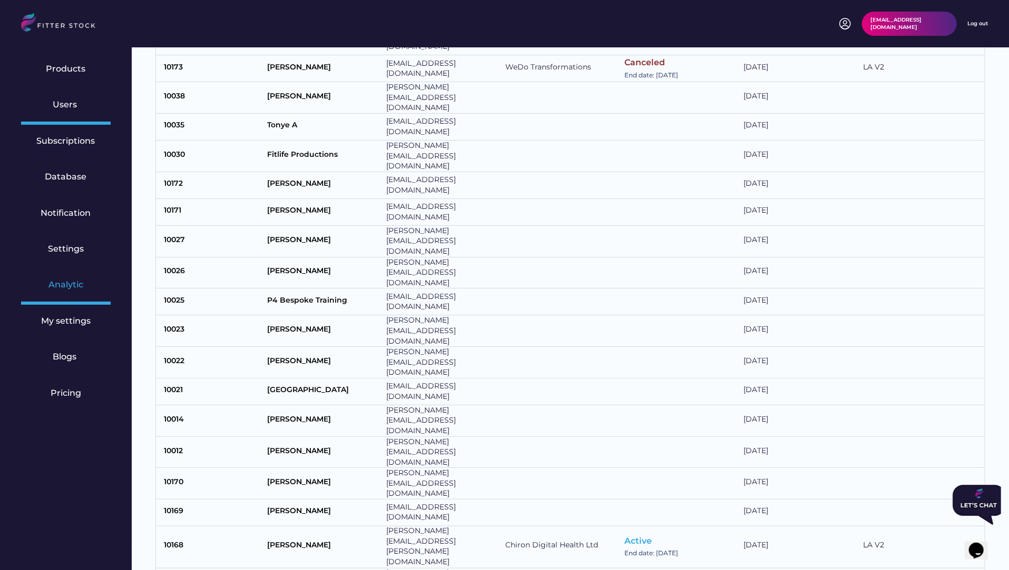
click at [84, 283] on div "Analytic" at bounding box center [66, 287] width 90 height 36
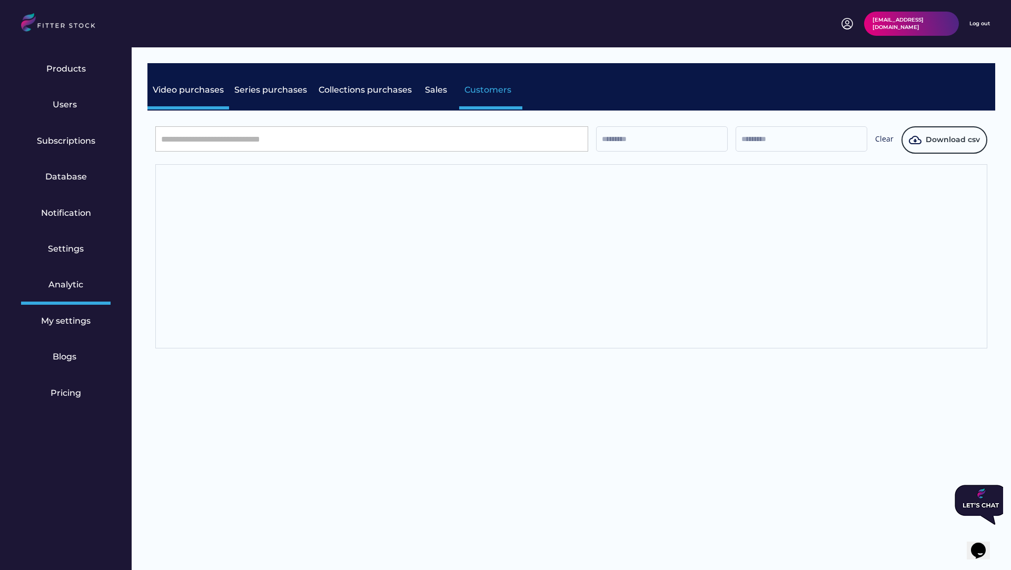
click at [482, 87] on div "Customers" at bounding box center [490, 90] width 53 height 12
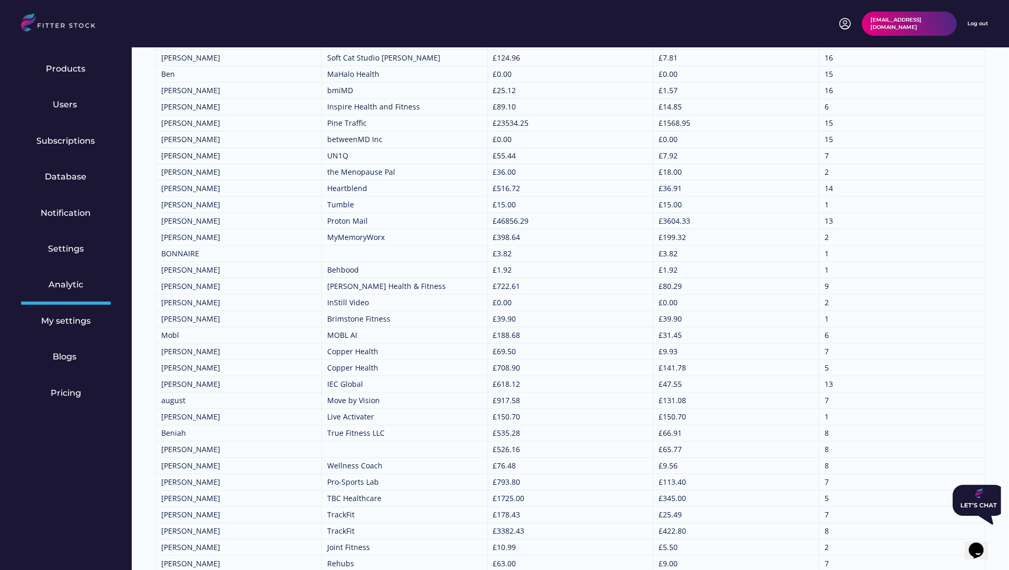
scroll to position [456, 0]
click at [66, 106] on div "Users" at bounding box center [66, 105] width 26 height 12
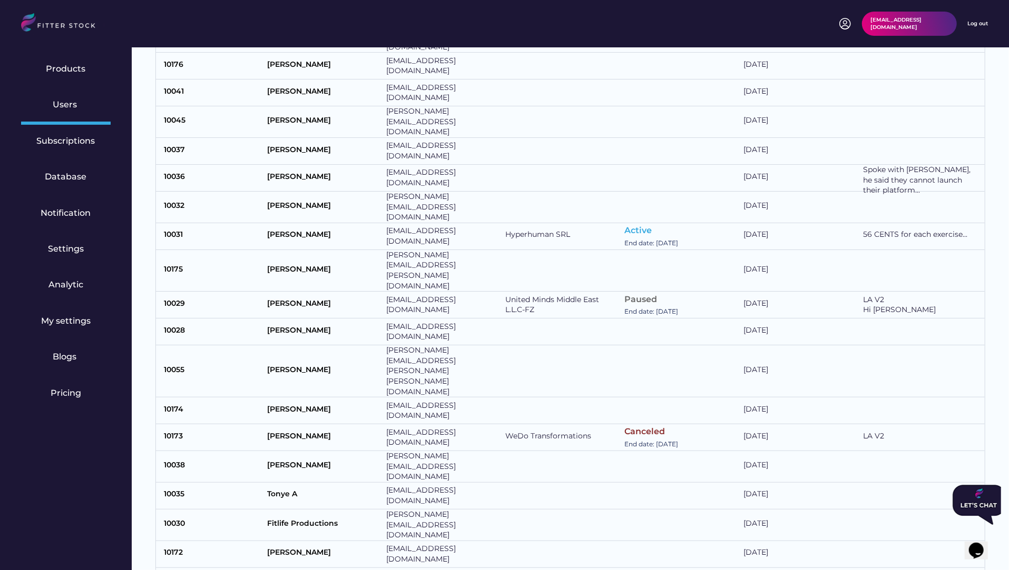
scroll to position [1020, 0]
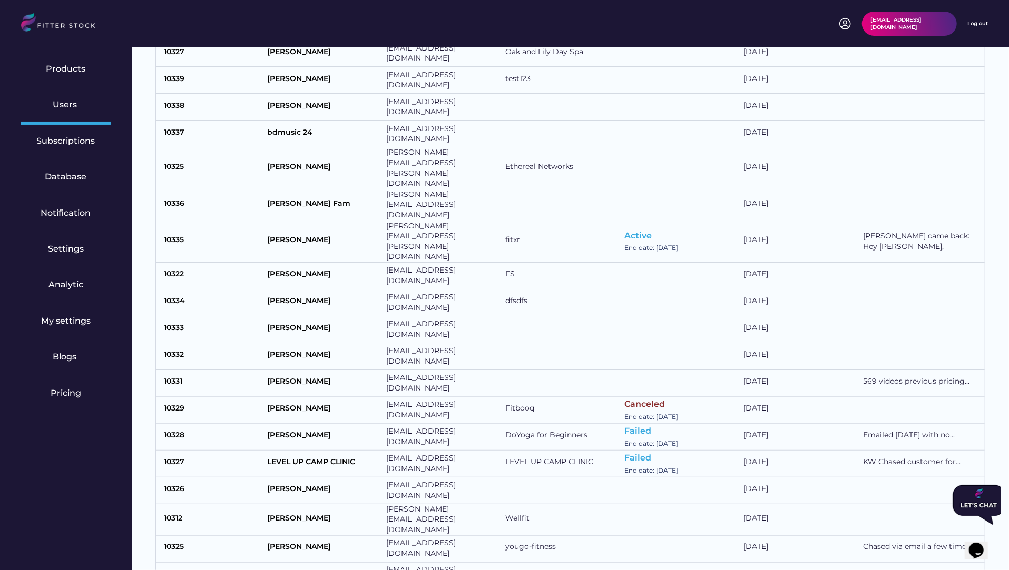
scroll to position [978, 0]
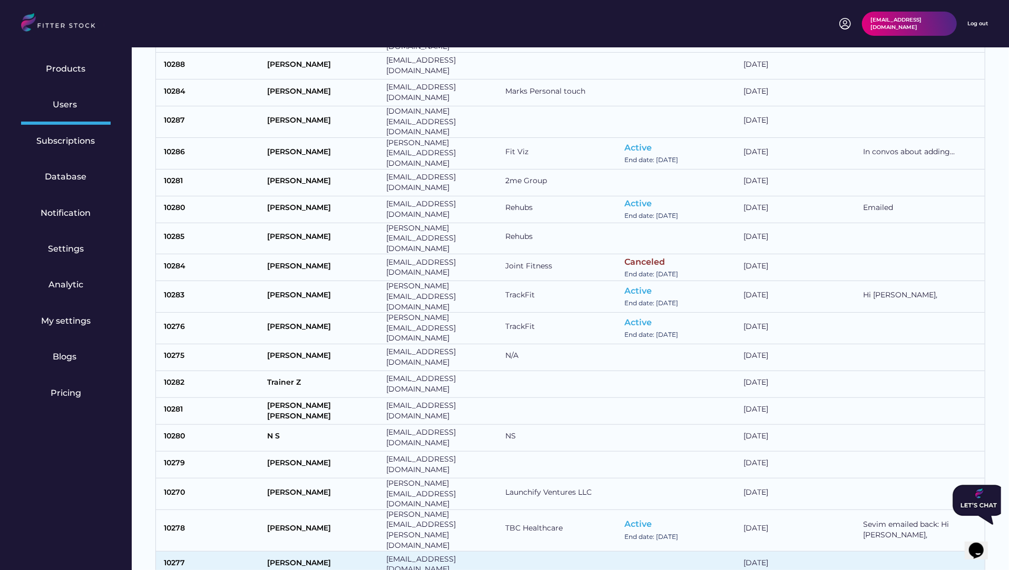
scroll to position [1014, 0]
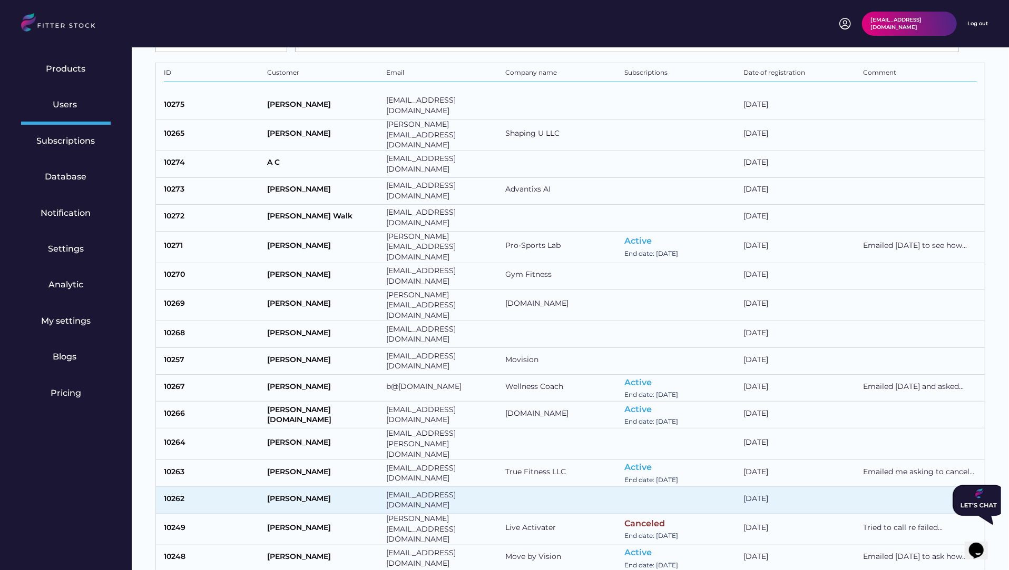
scroll to position [91, 0]
